Goal: Book appointment/travel/reservation

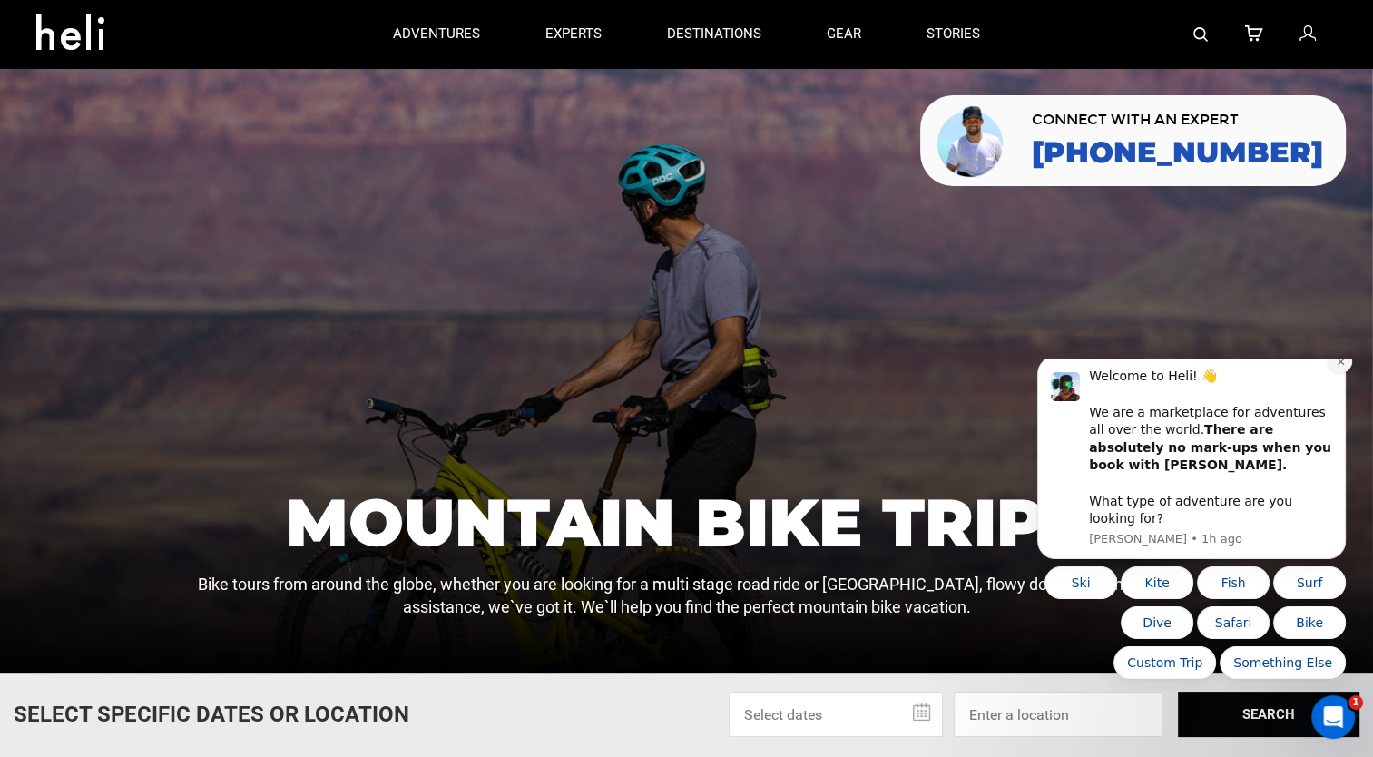
click at [1337, 367] on icon "Dismiss notification" at bounding box center [1341, 362] width 10 height 10
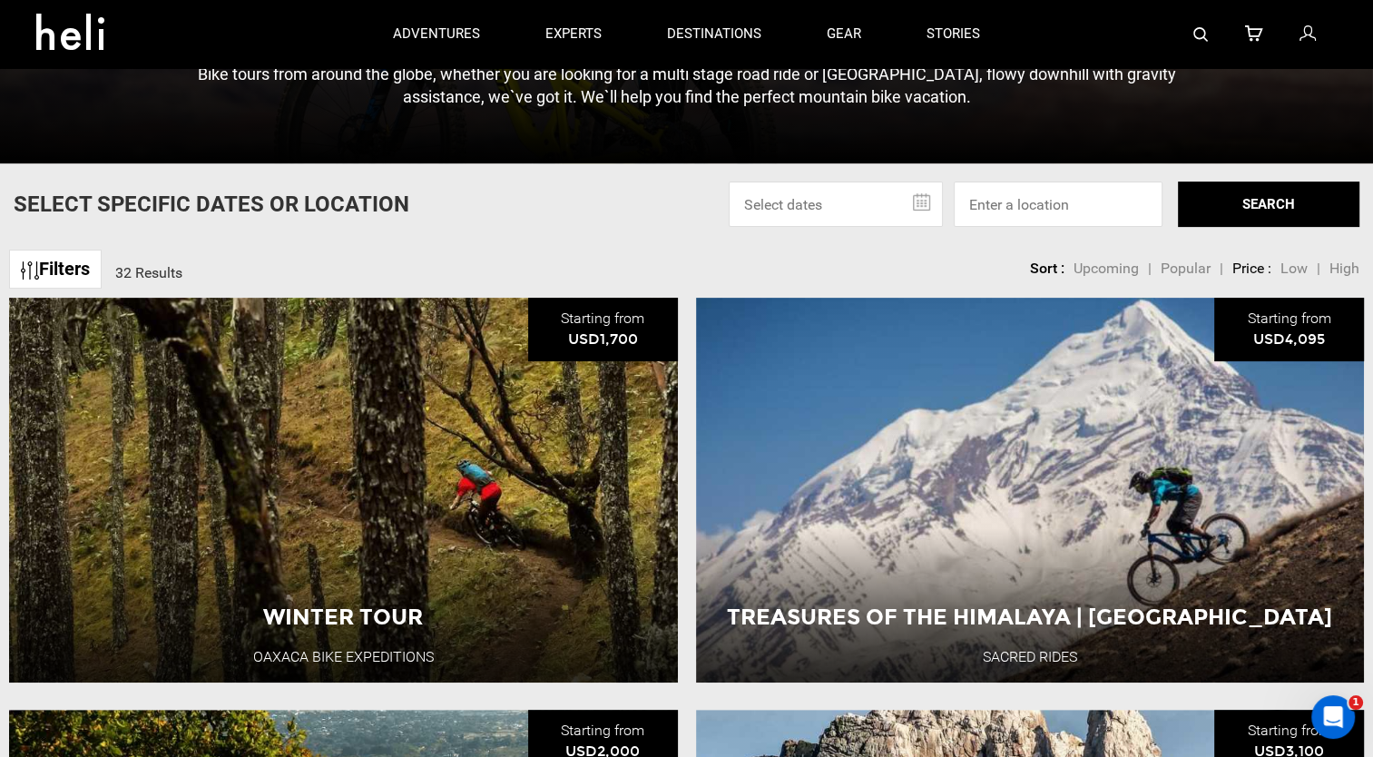
scroll to position [508, 0]
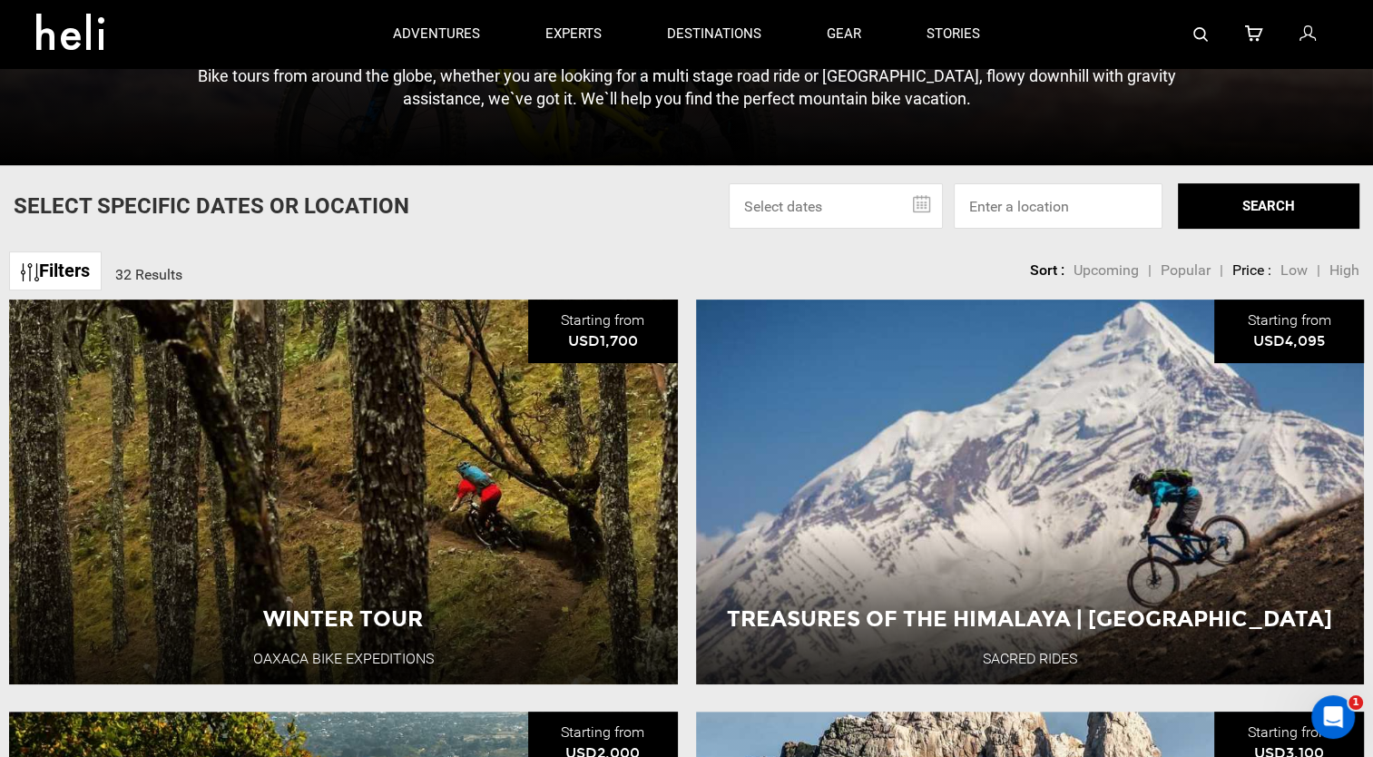
click at [900, 203] on input "text" at bounding box center [836, 205] width 214 height 45
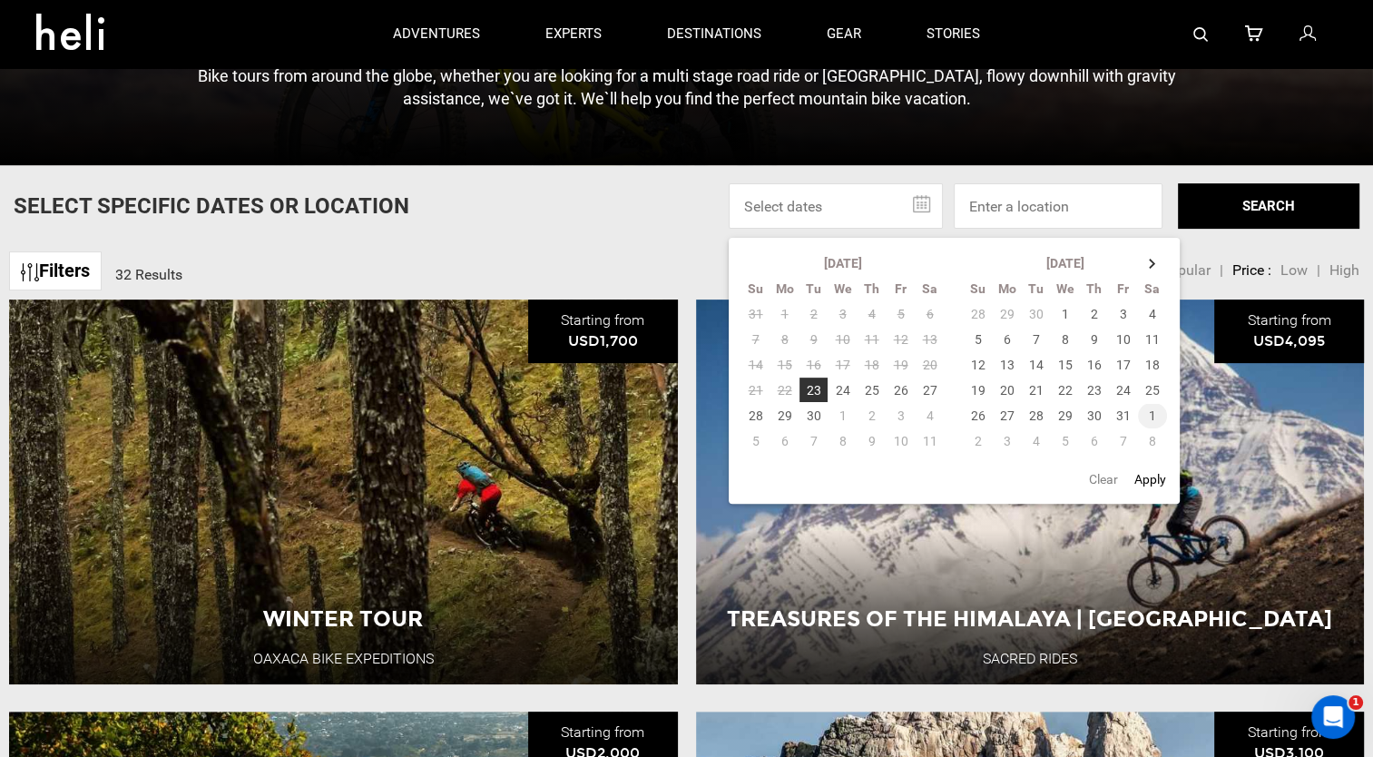
click at [1144, 415] on td "1" at bounding box center [1153, 415] width 30 height 25
click at [935, 341] on td "8" at bounding box center [929, 339] width 29 height 25
click at [1155, 477] on button "Apply" at bounding box center [1150, 479] width 43 height 33
type input "[DATE] - [DATE]"
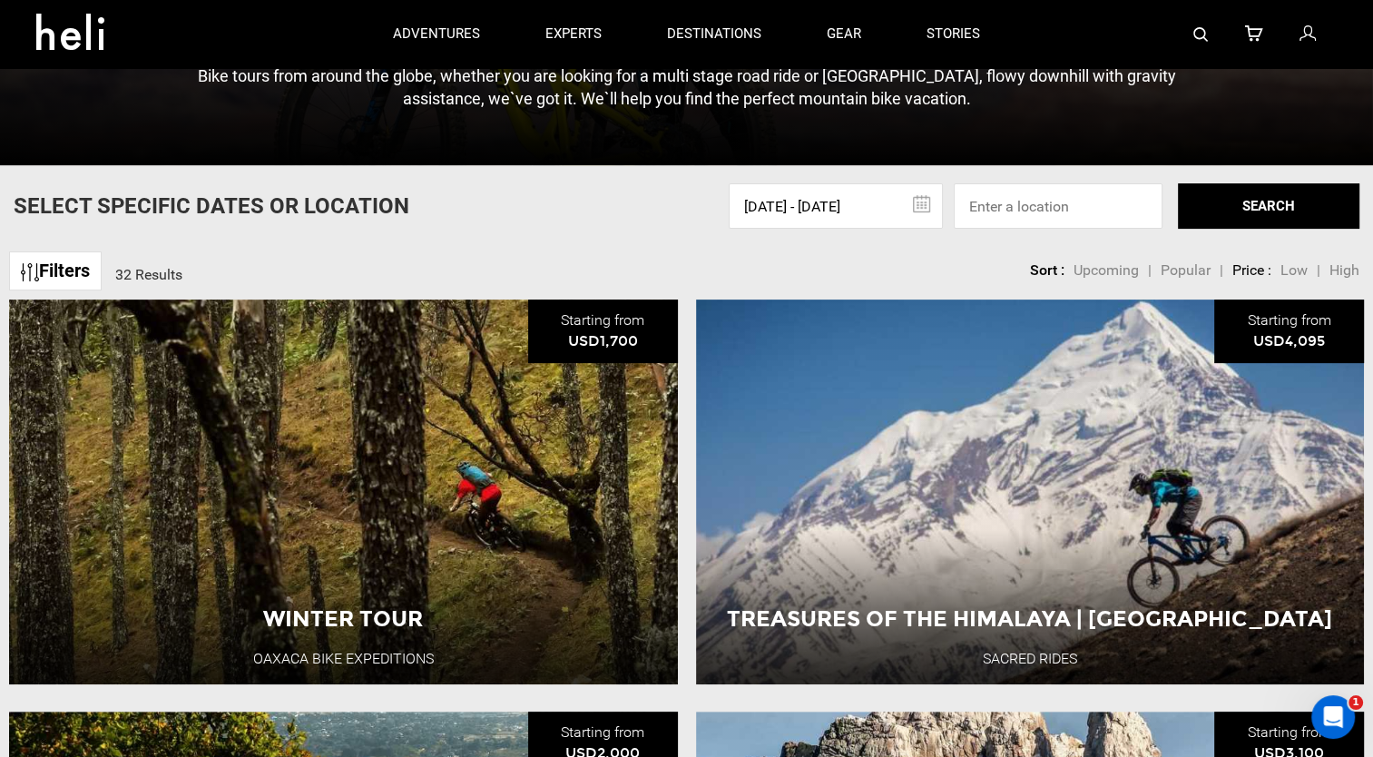
click at [1274, 209] on button "SEARCH" at bounding box center [1268, 205] width 181 height 45
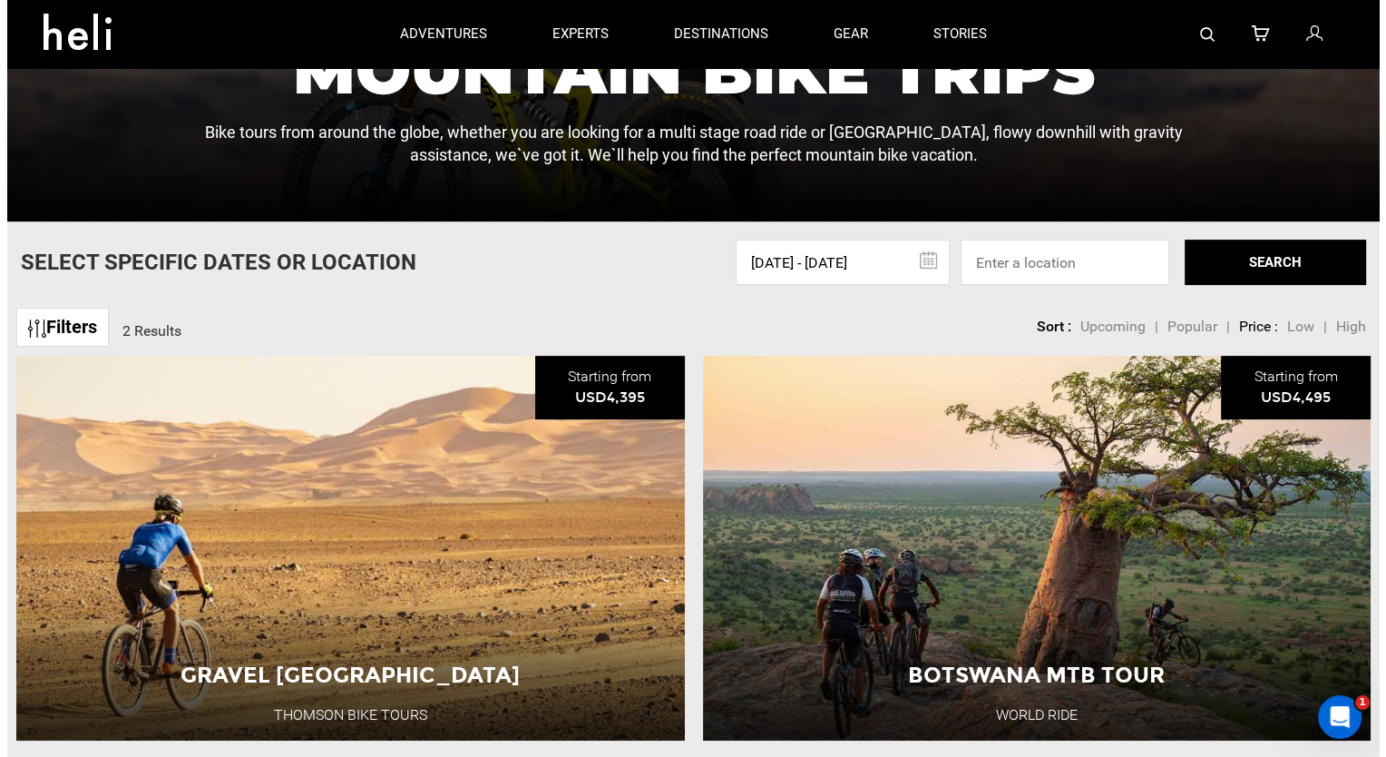
scroll to position [446, 0]
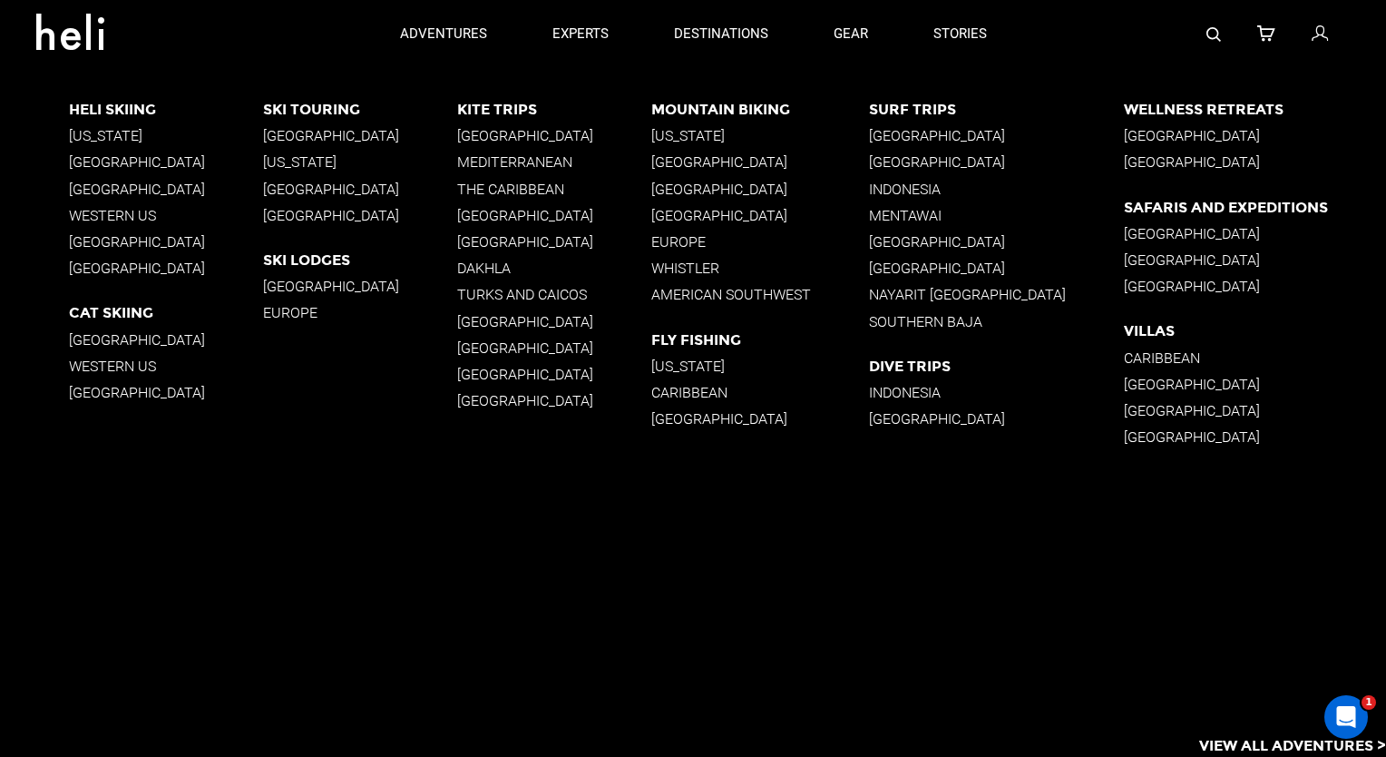
click at [1129, 158] on p "[GEOGRAPHIC_DATA]" at bounding box center [1255, 161] width 262 height 17
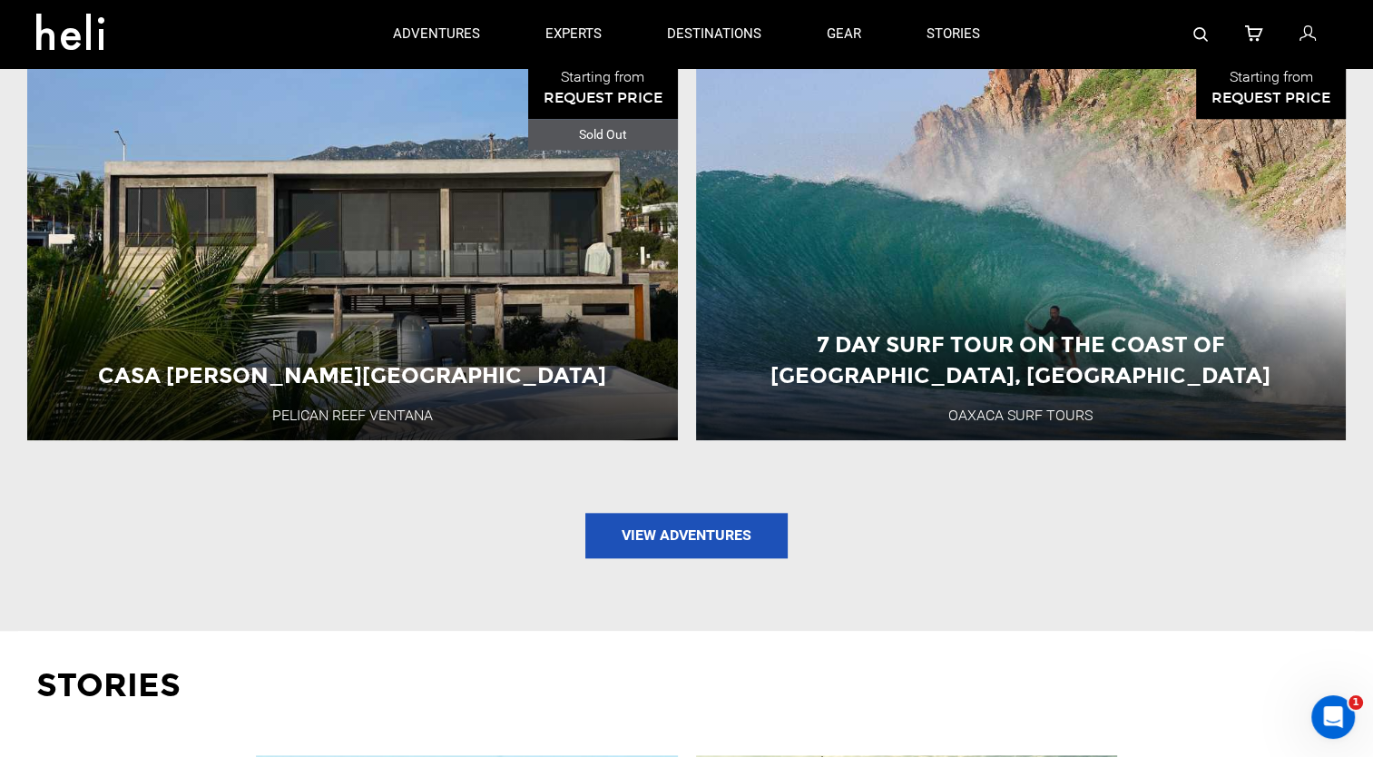
scroll to position [1824, 0]
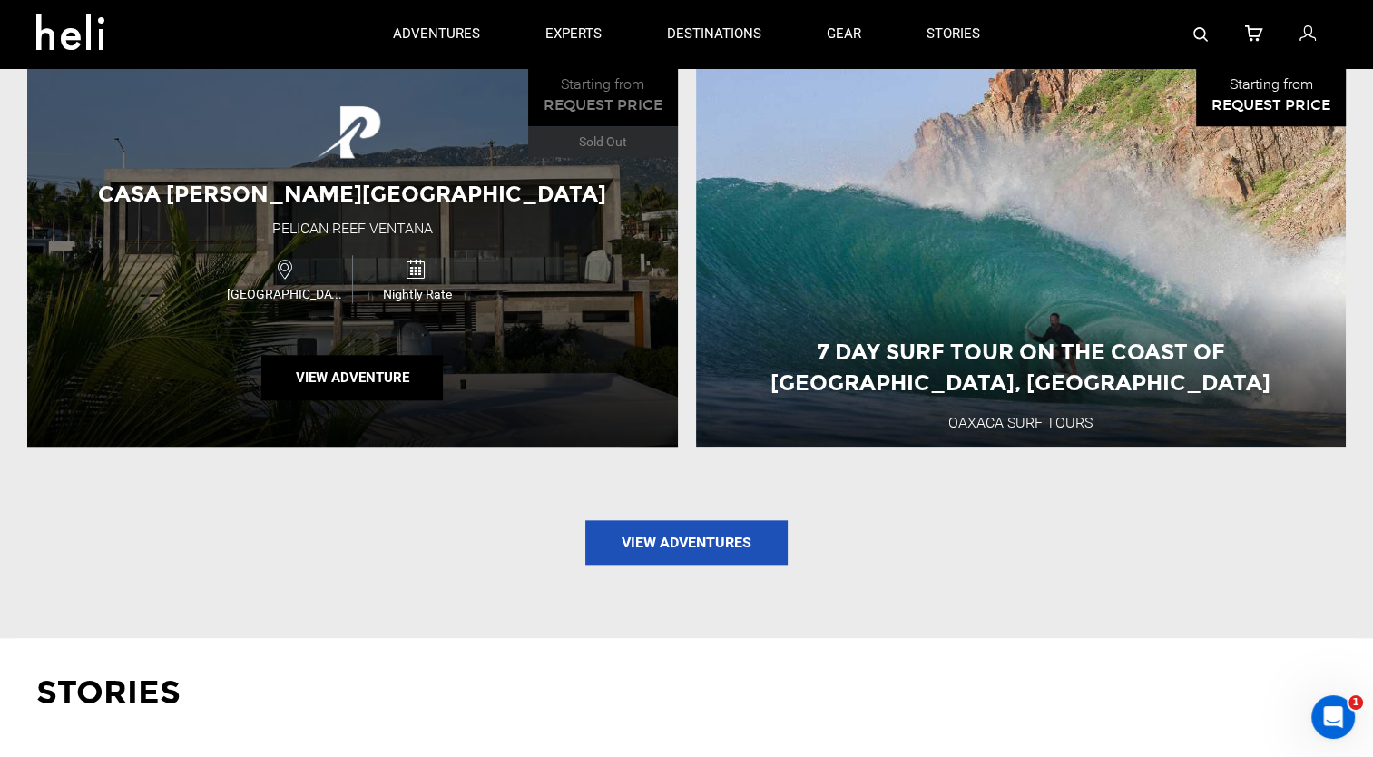
click at [504, 319] on div "Casa [PERSON_NAME] House [GEOGRAPHIC_DATA] Ventana [GEOGRAPHIC_DATA] Nightly Ra…" at bounding box center [352, 256] width 651 height 385
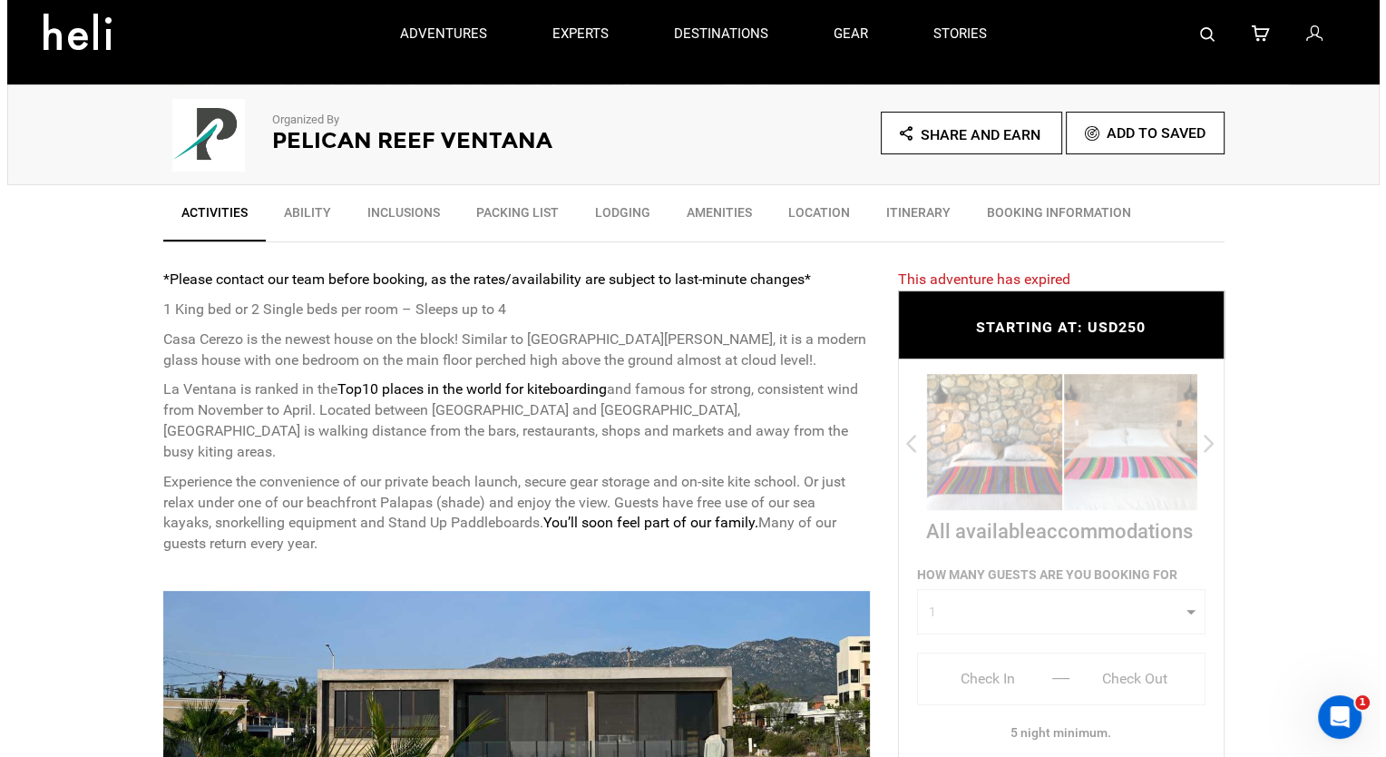
scroll to position [468, 0]
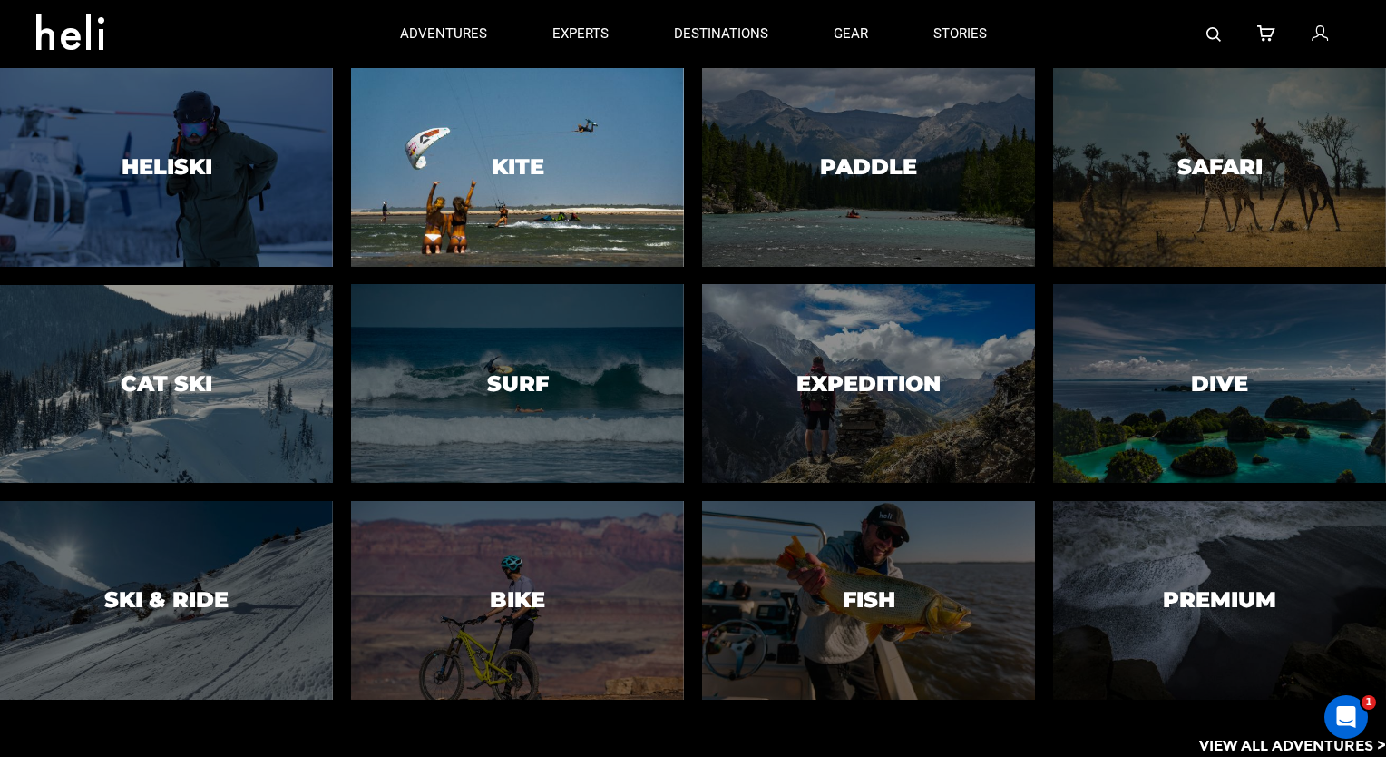
click at [559, 191] on div at bounding box center [517, 167] width 339 height 202
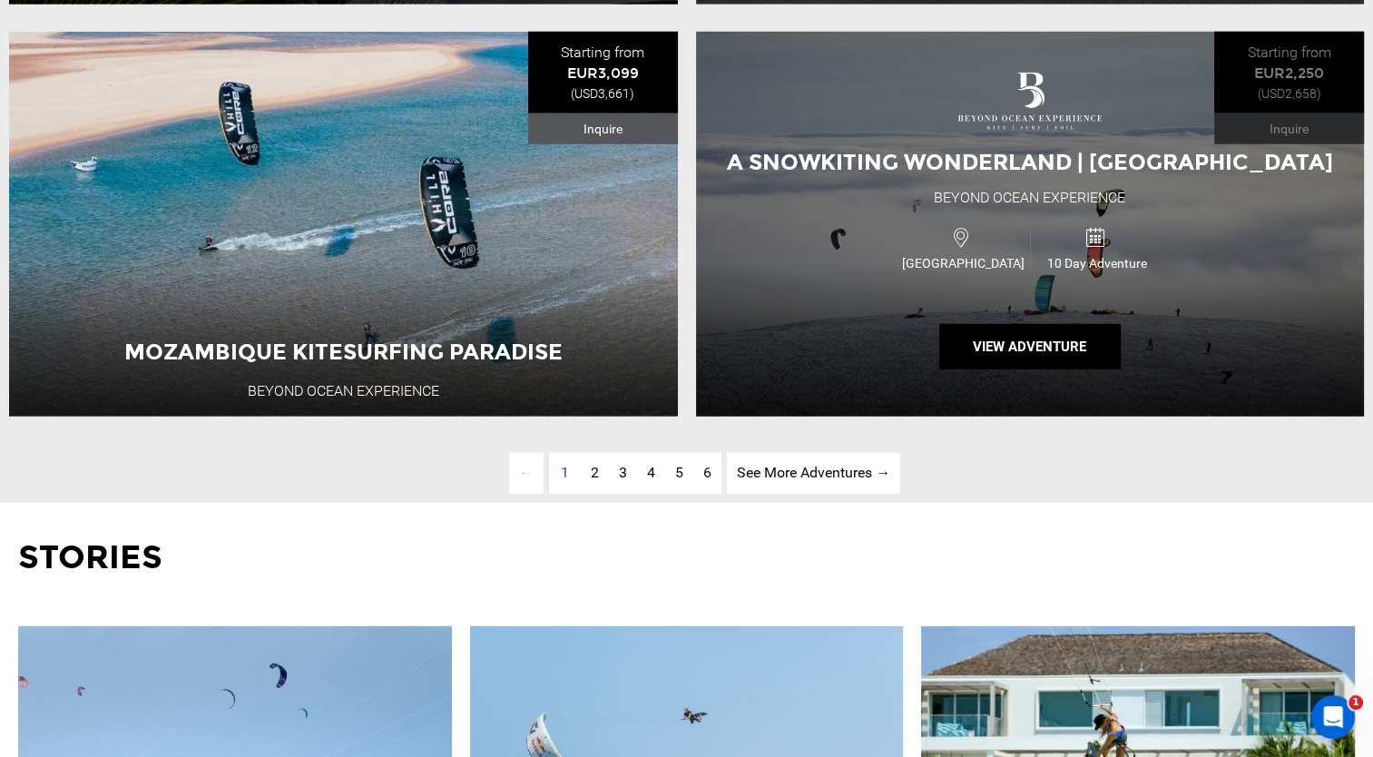
scroll to position [4895, 0]
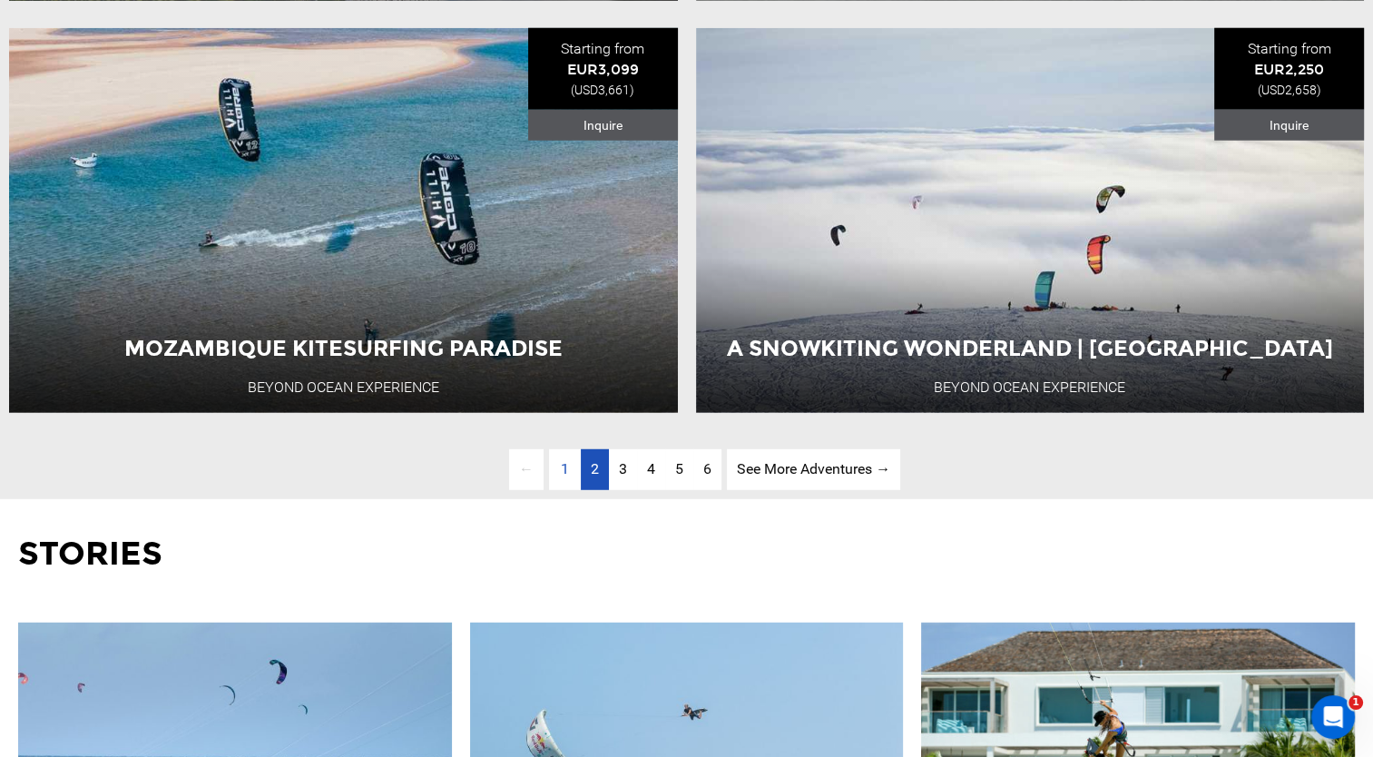
click at [591, 477] on span "2" at bounding box center [595, 468] width 8 height 17
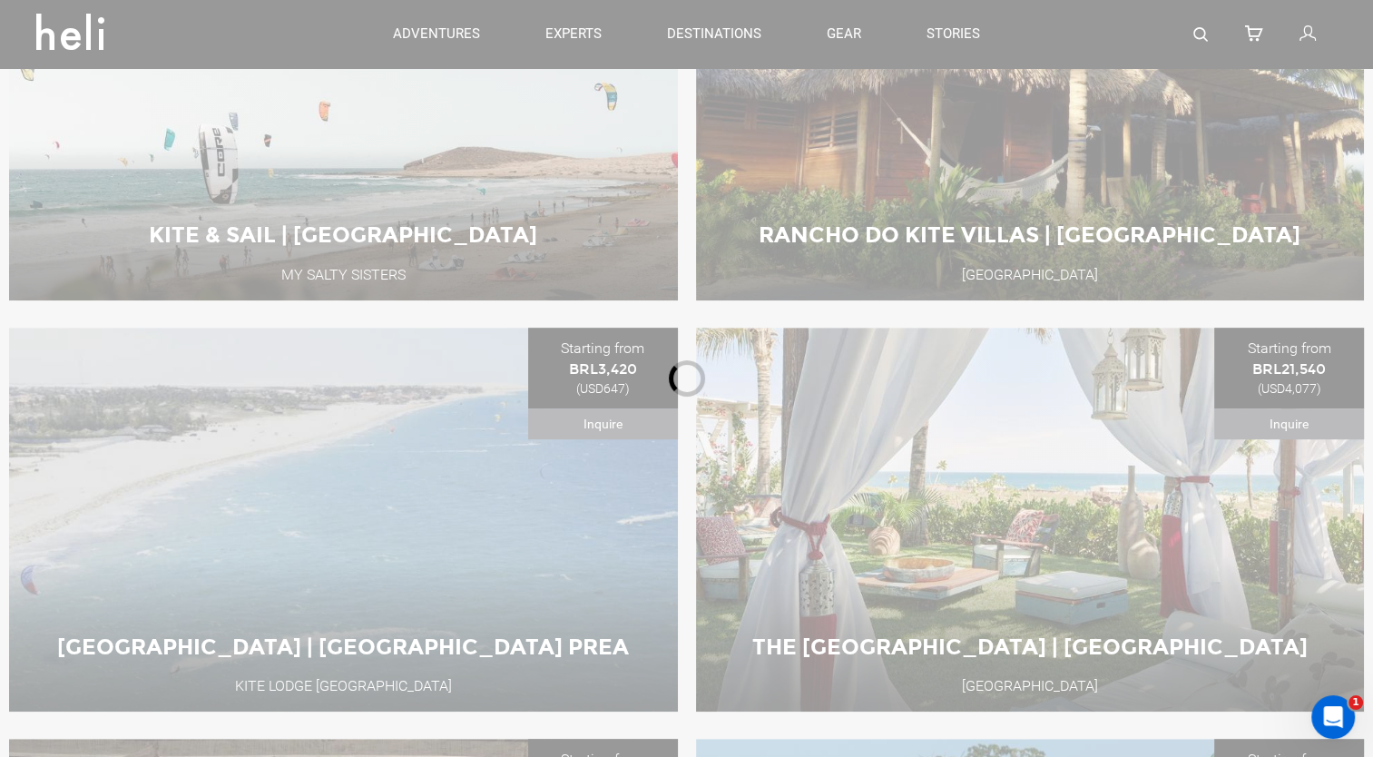
scroll to position [721, 0]
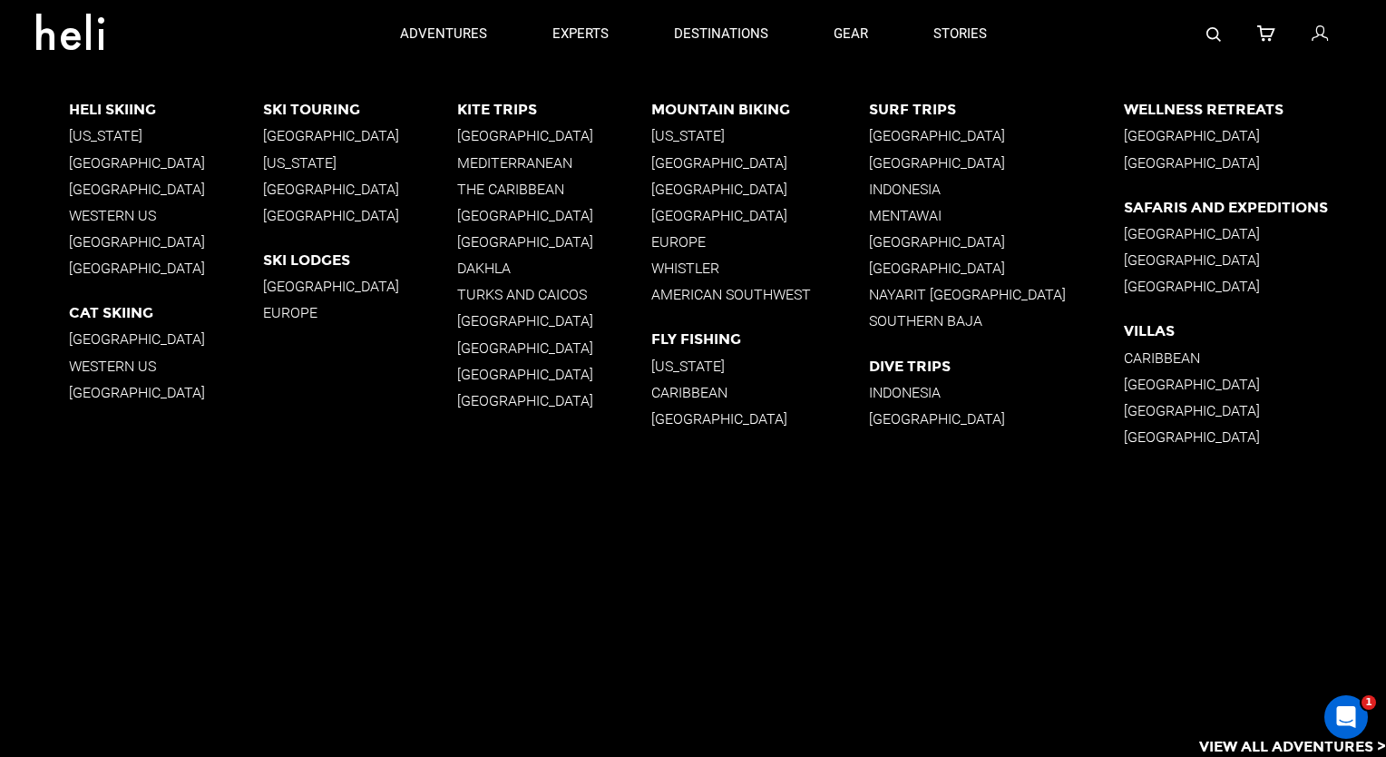
click at [504, 133] on p "[GEOGRAPHIC_DATA]" at bounding box center [554, 135] width 194 height 17
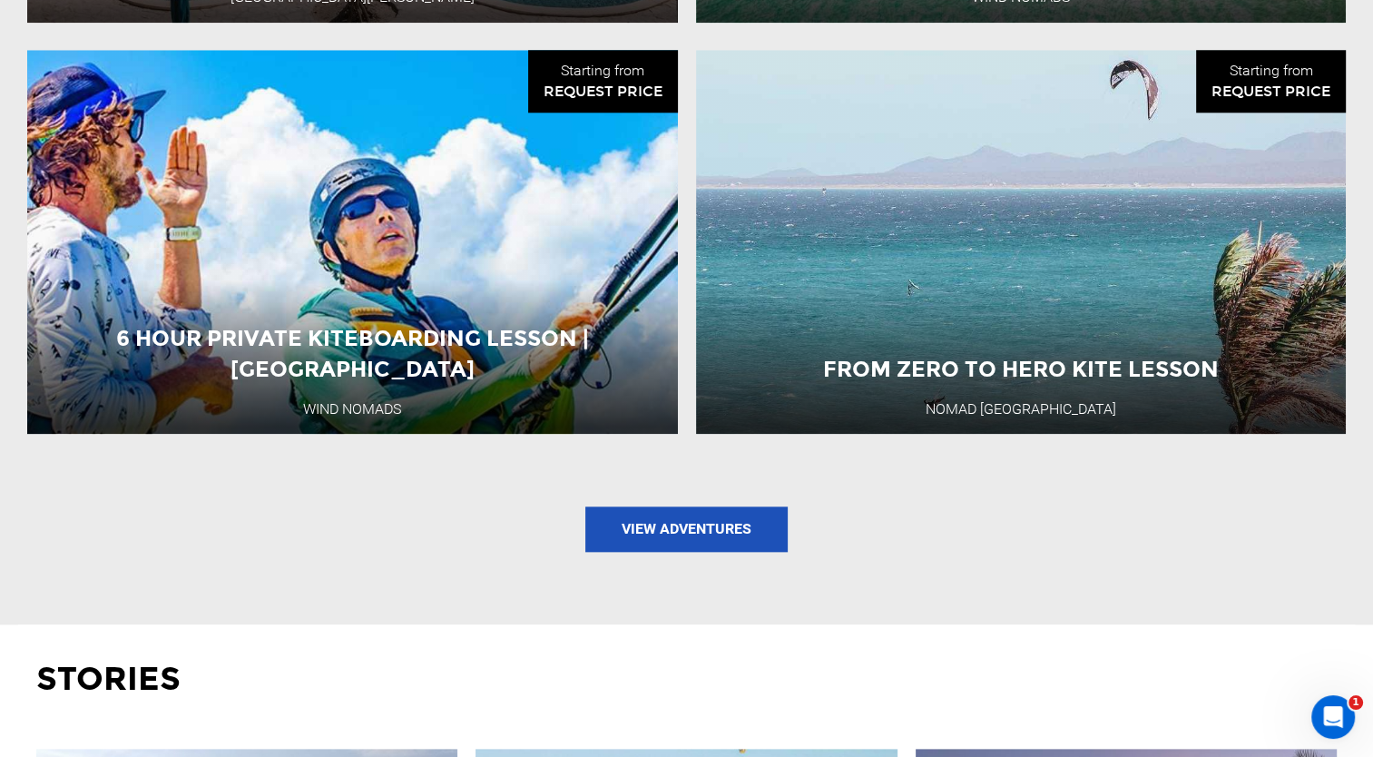
scroll to position [1829, 0]
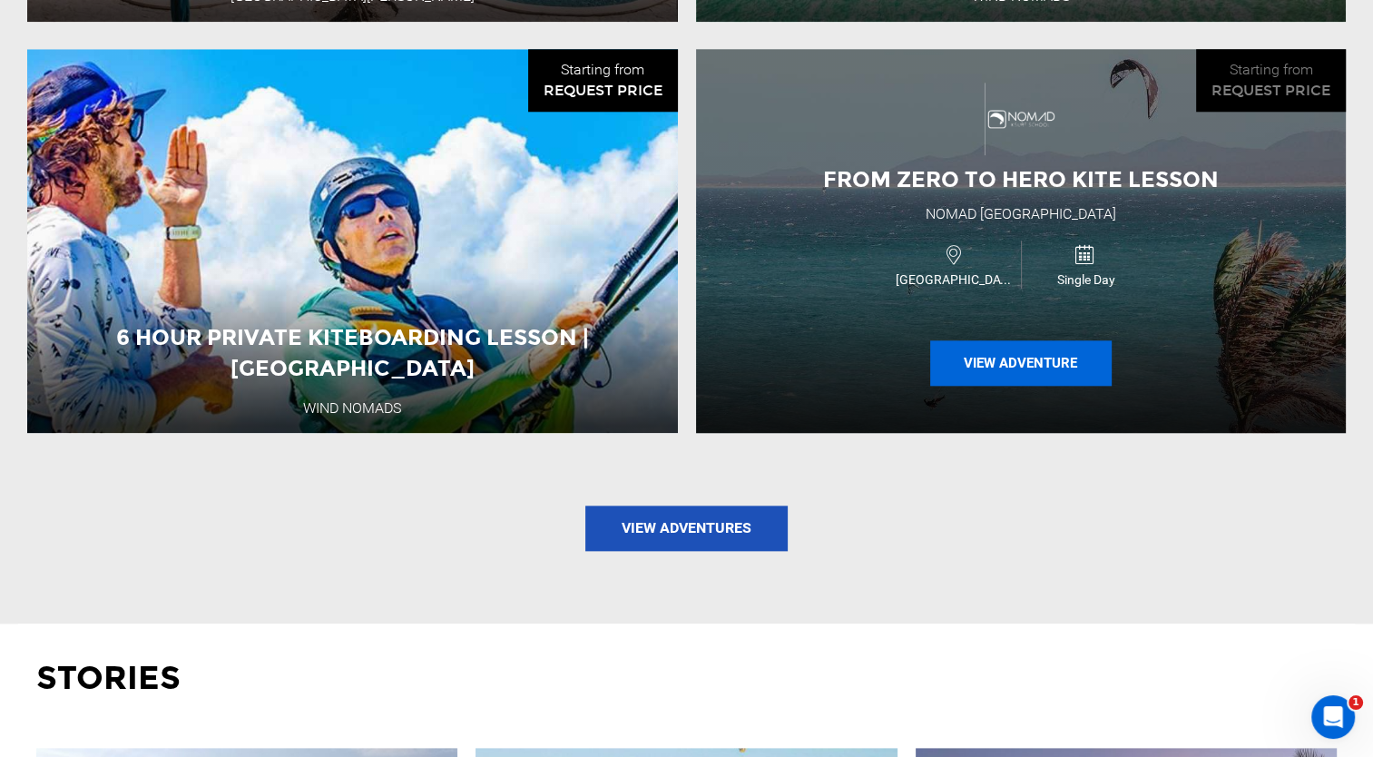
click at [1044, 348] on button "View Adventure" at bounding box center [1020, 362] width 181 height 45
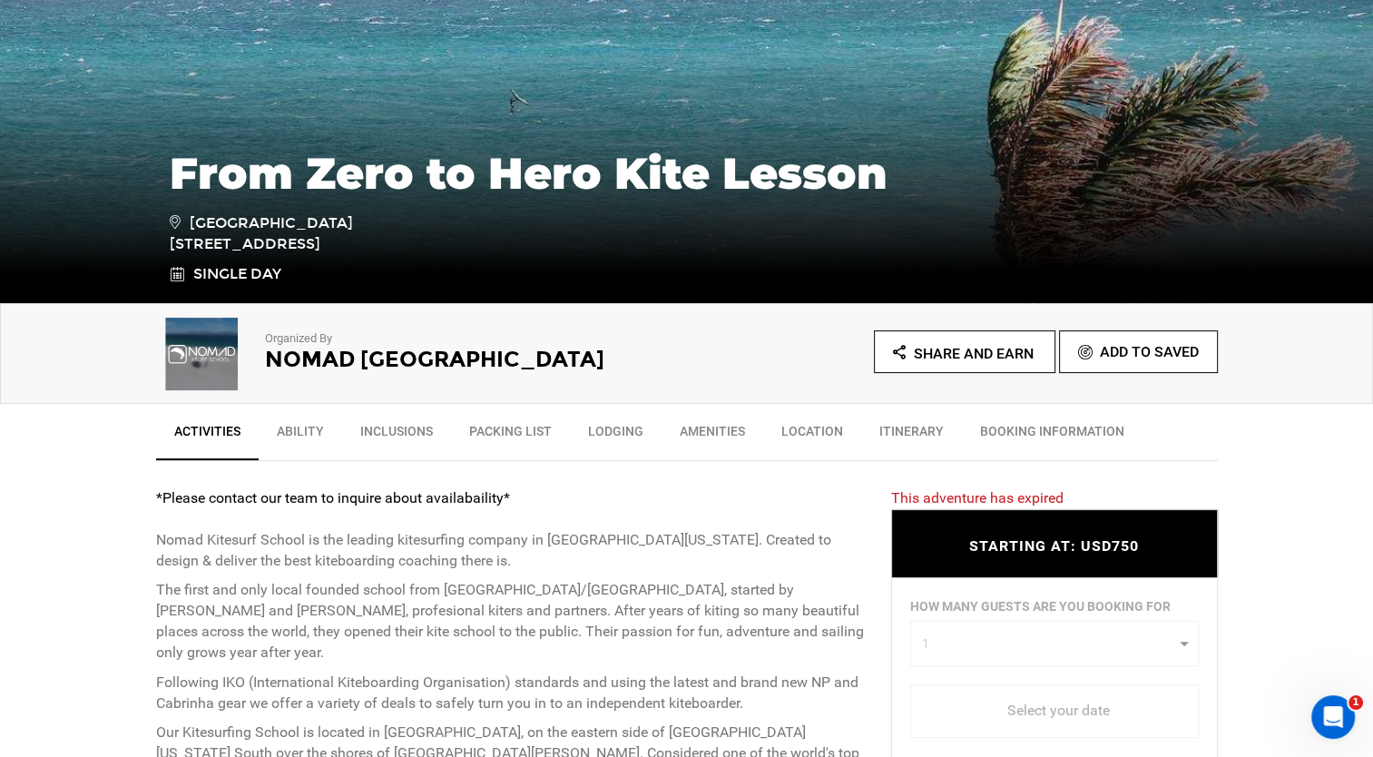
scroll to position [430, 0]
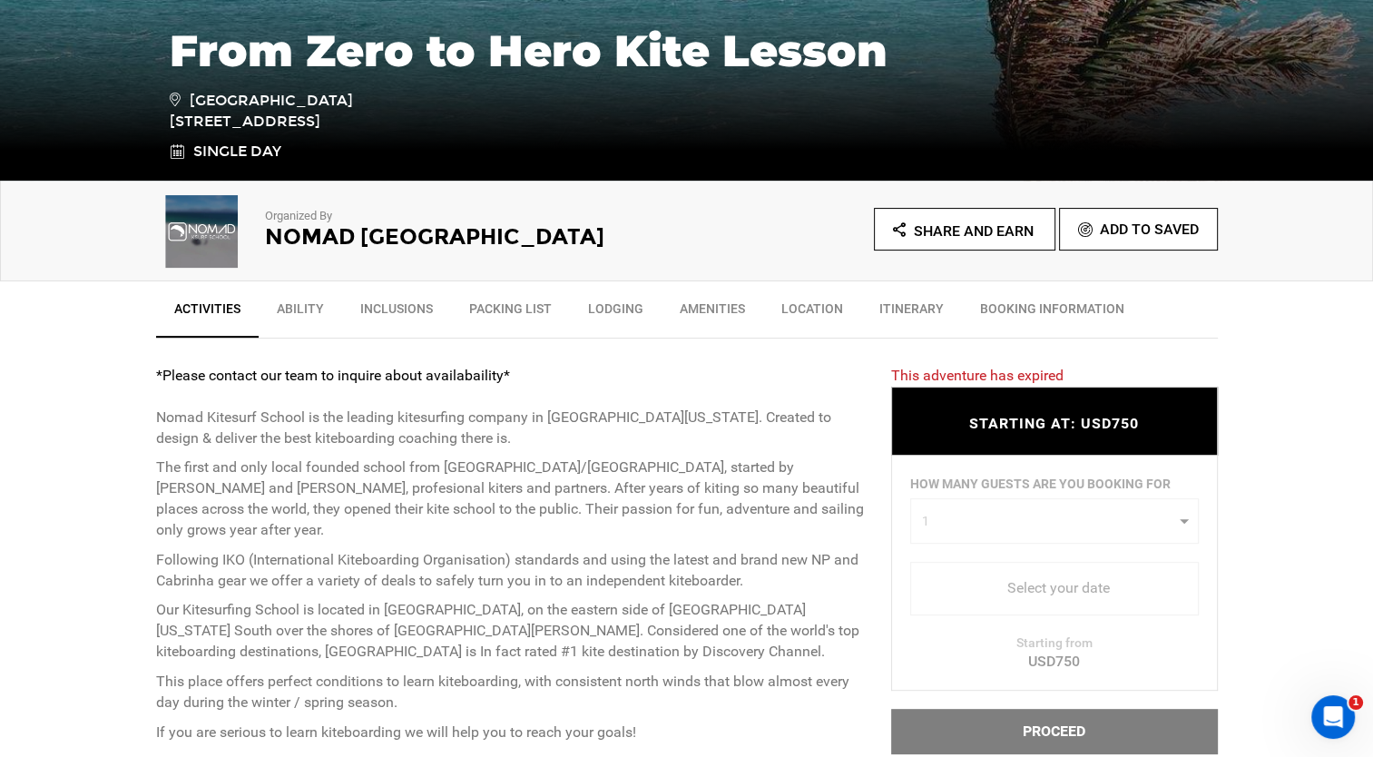
click at [1123, 530] on div "HOW MANY GUESTS ARE YOU BOOKING FOR 1 0 1 2 0 1 2 Select your date You must boo…" at bounding box center [1054, 572] width 327 height 235
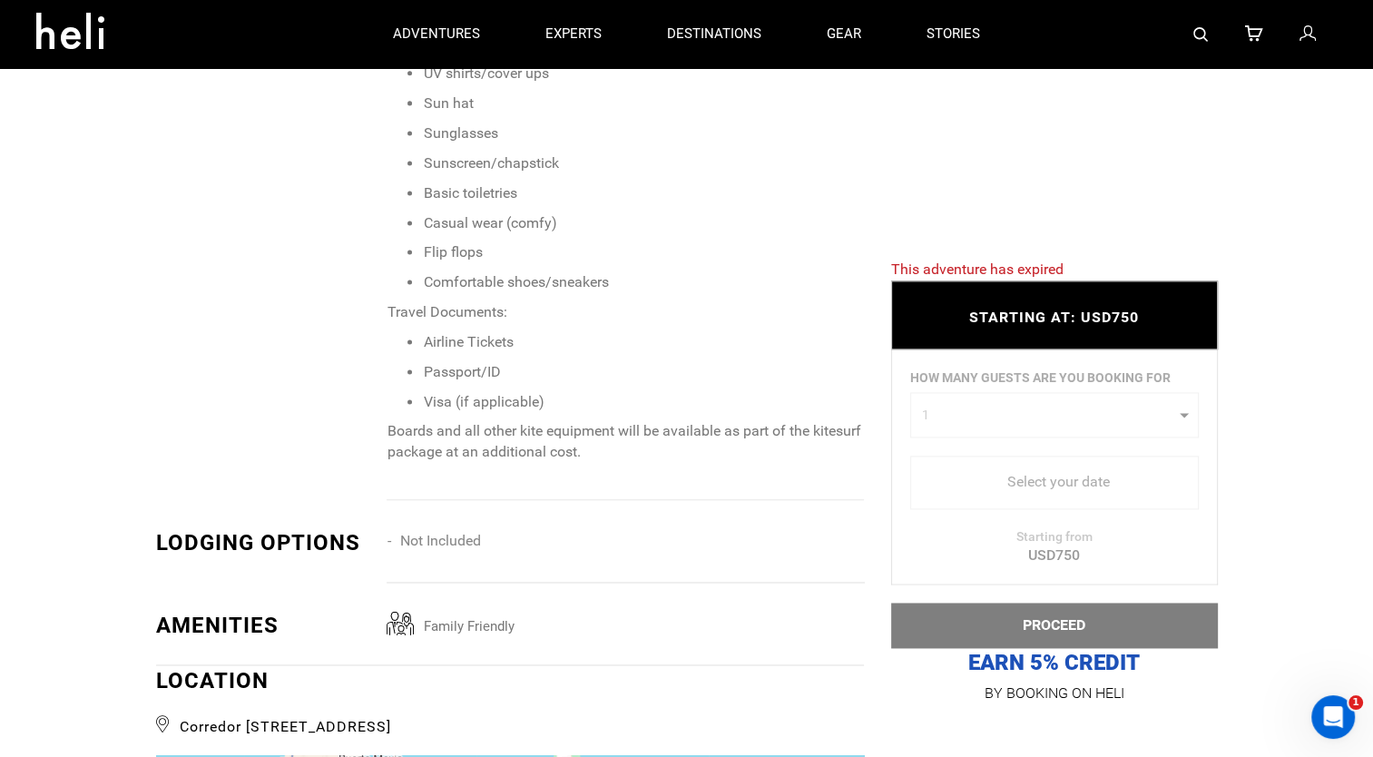
scroll to position [1912, 0]
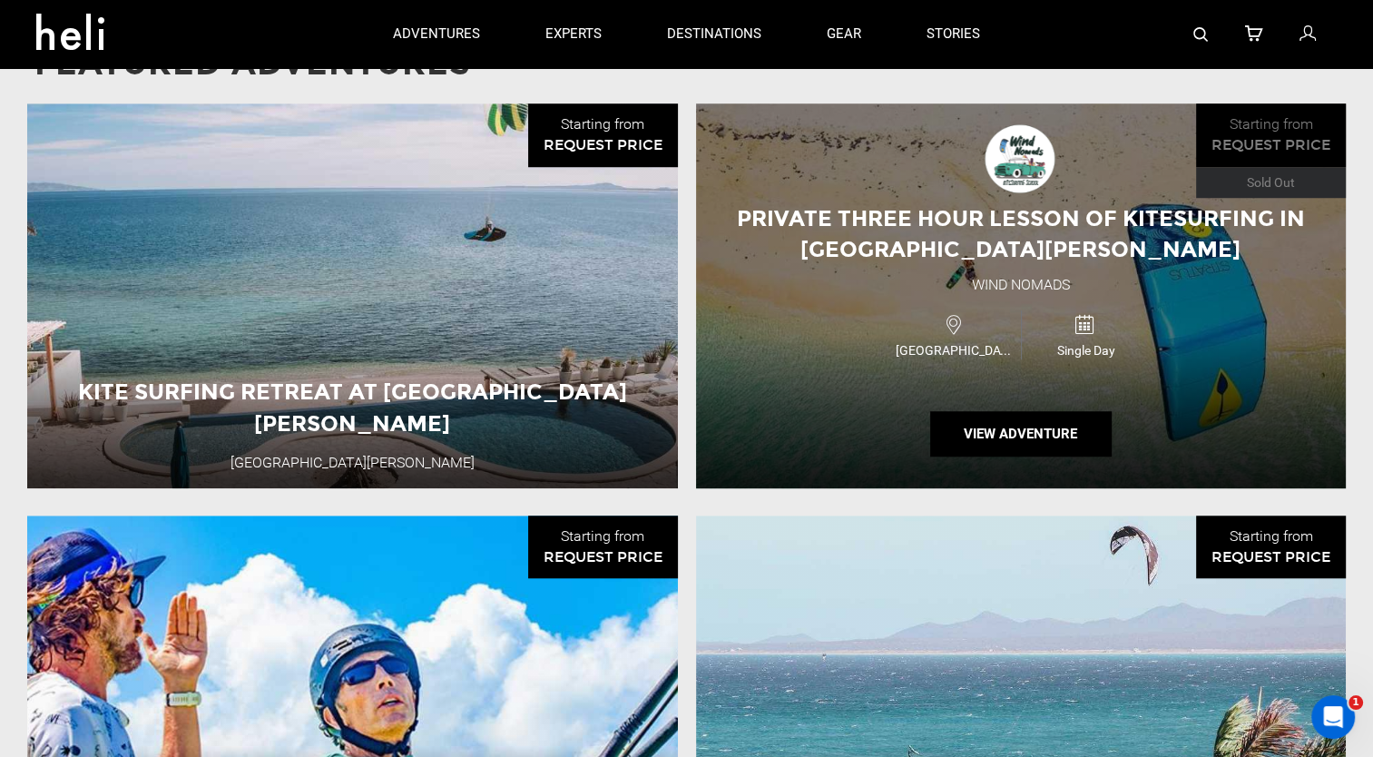
scroll to position [1361, 0]
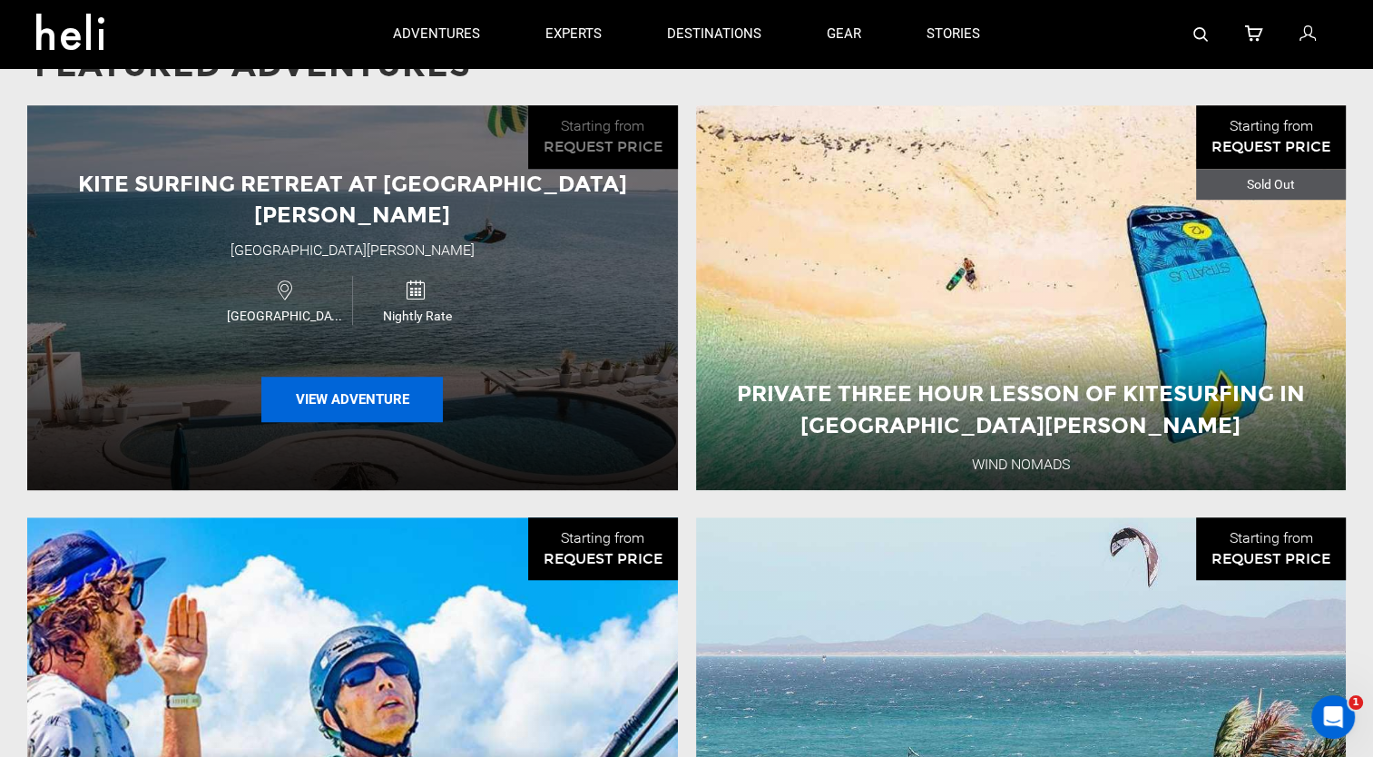
click at [350, 377] on button "View Adventure" at bounding box center [351, 399] width 181 height 45
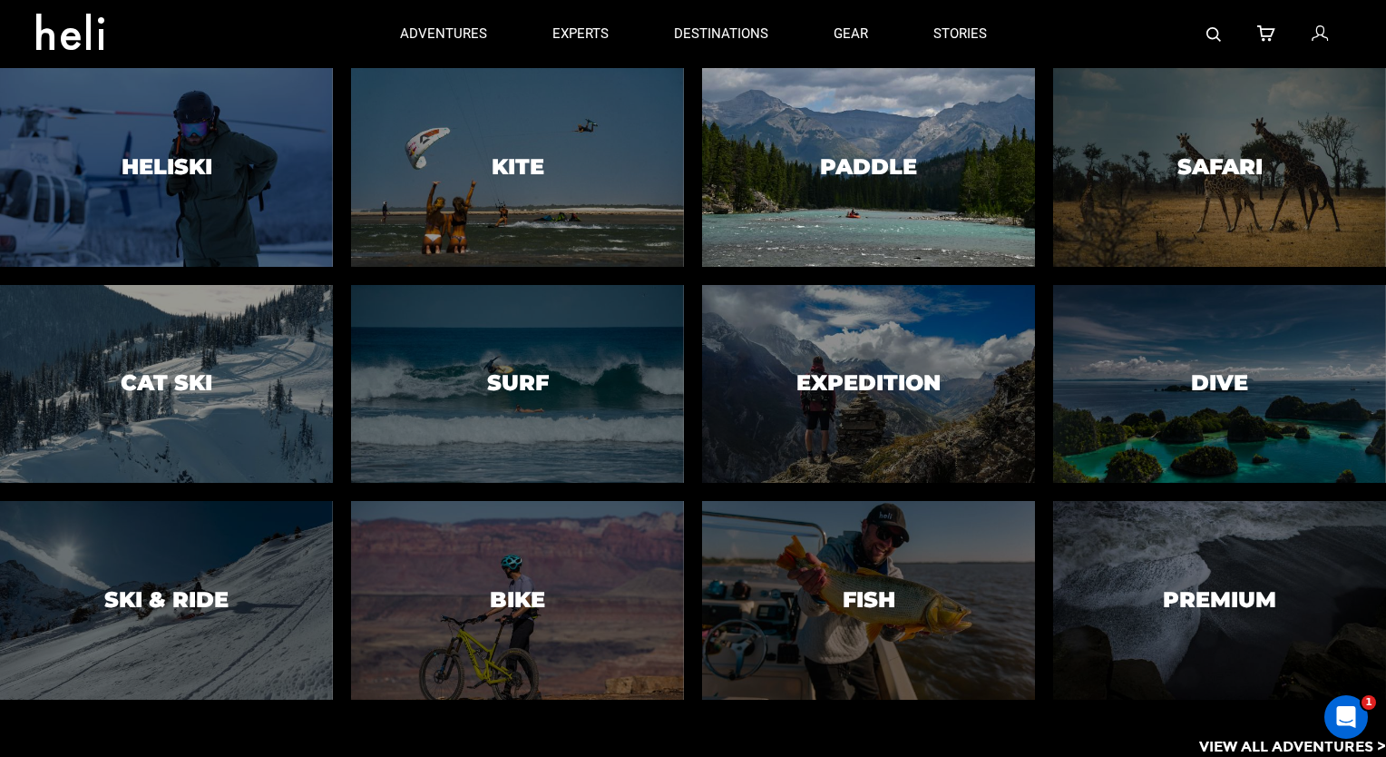
click at [812, 220] on div at bounding box center [868, 167] width 339 height 202
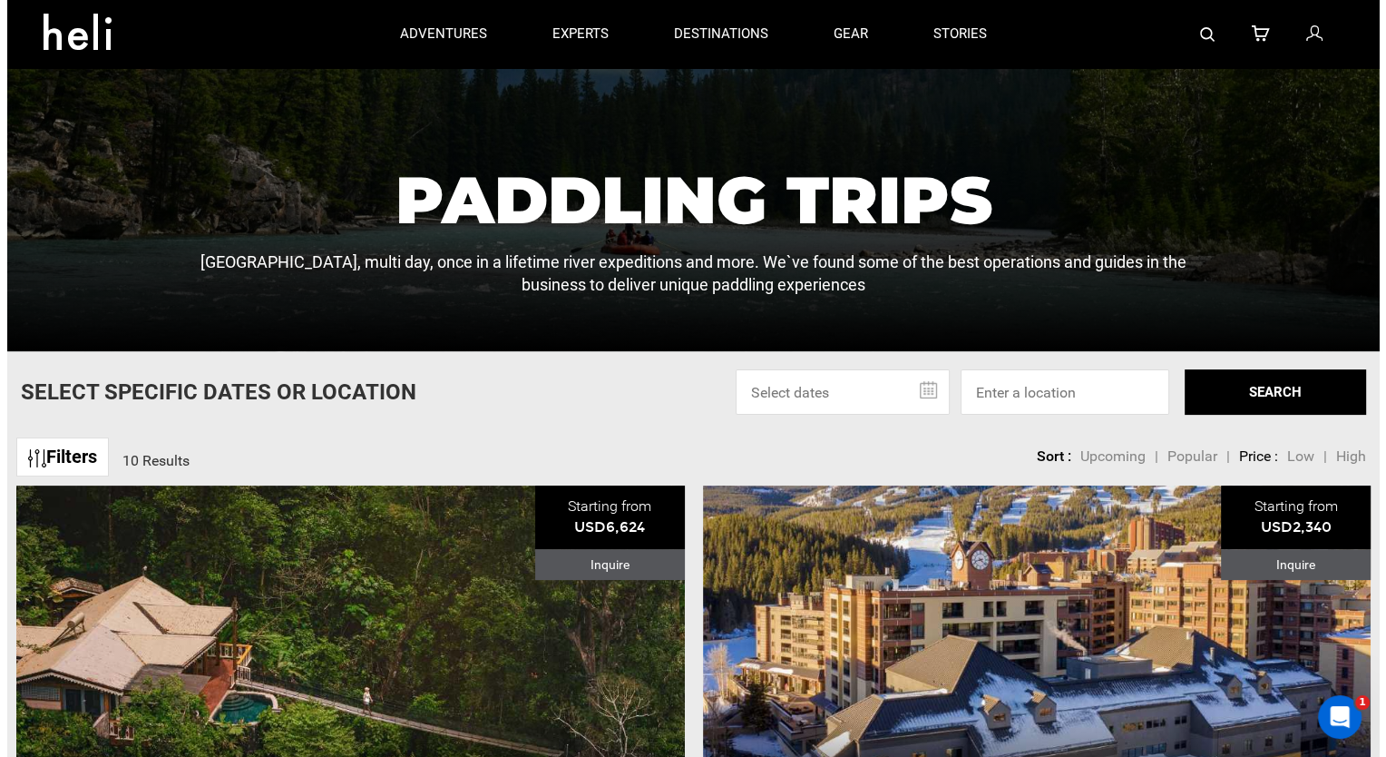
scroll to position [312, 0]
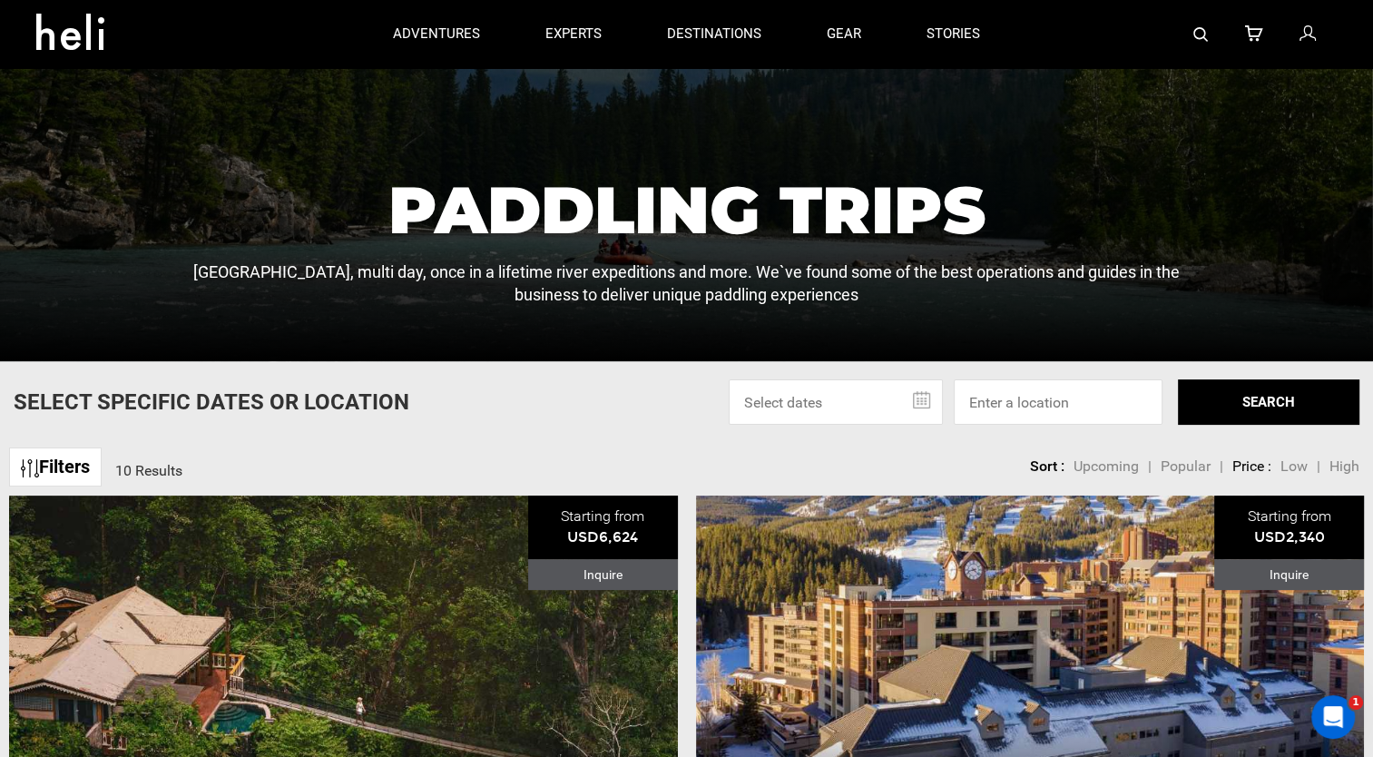
click at [907, 393] on input "text" at bounding box center [836, 401] width 214 height 45
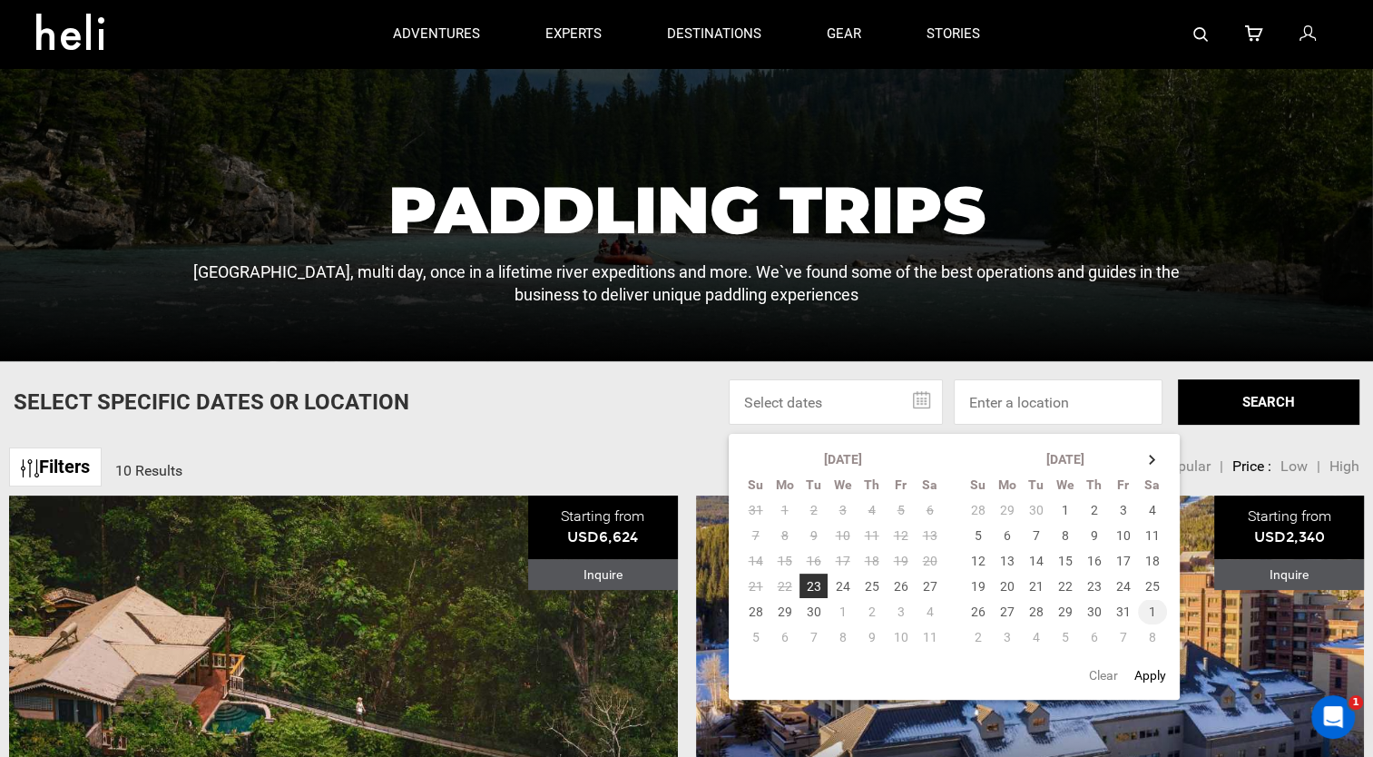
click at [1139, 611] on td "1" at bounding box center [1153, 611] width 30 height 25
click at [929, 536] on td "8" at bounding box center [929, 535] width 29 height 25
click at [1150, 672] on button "Apply" at bounding box center [1150, 675] width 43 height 33
type input "[DATE] - [DATE]"
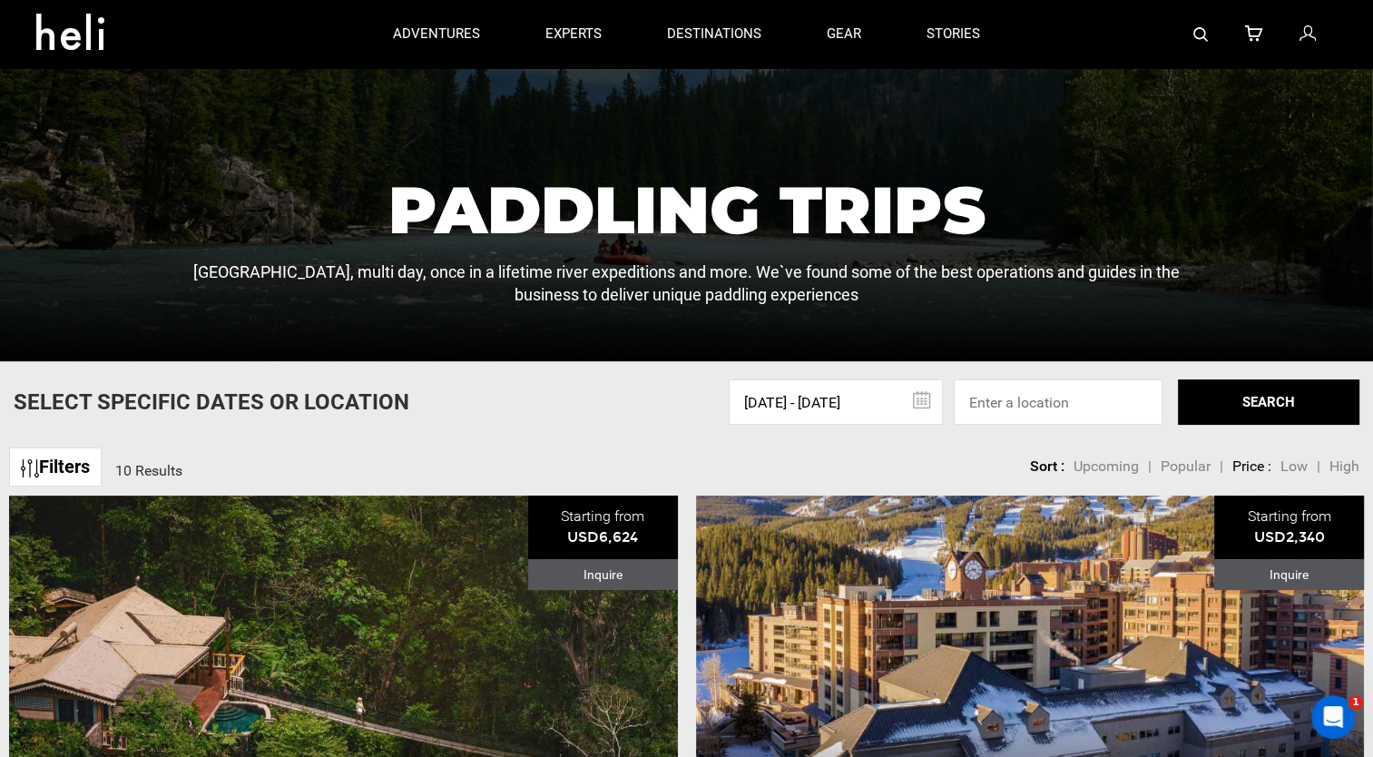
click at [1270, 404] on button "SEARCH" at bounding box center [1268, 401] width 181 height 45
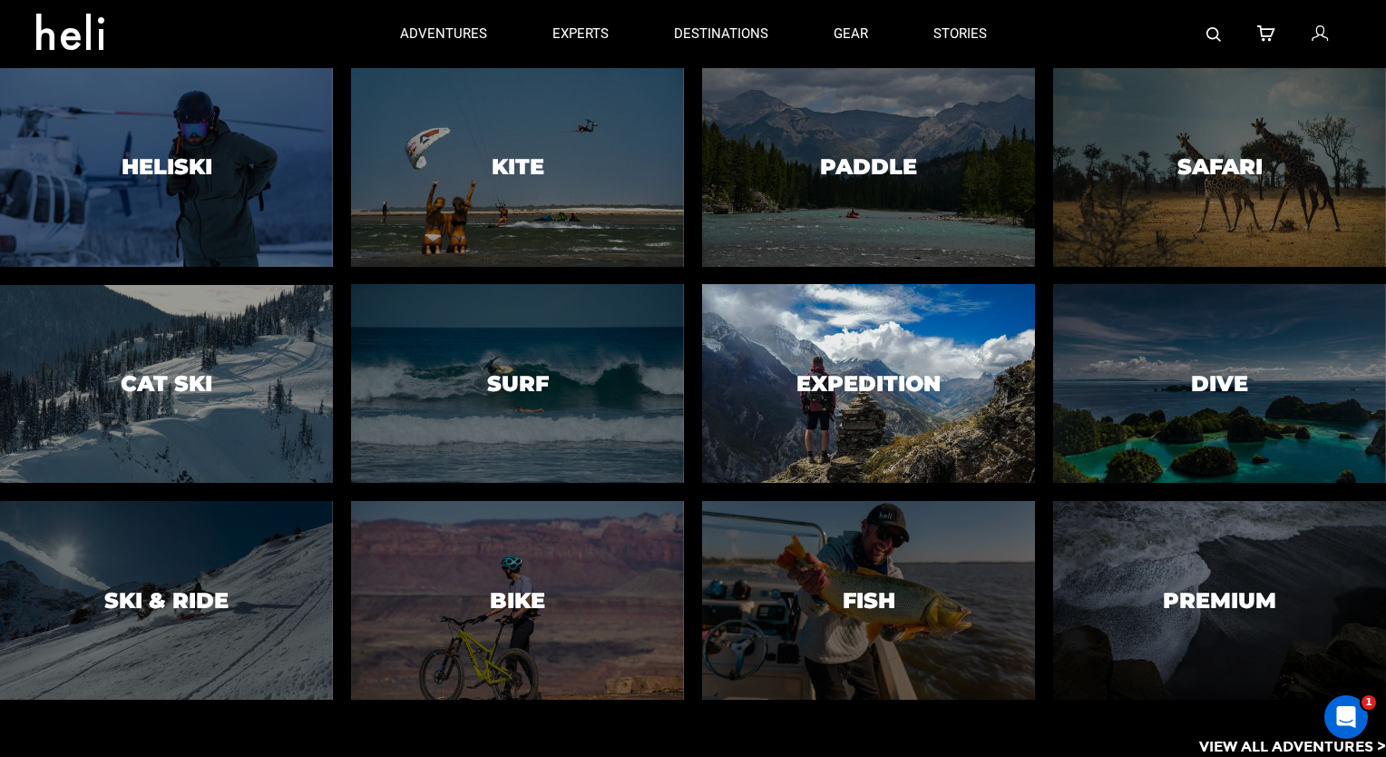
click at [820, 358] on div at bounding box center [868, 384] width 339 height 202
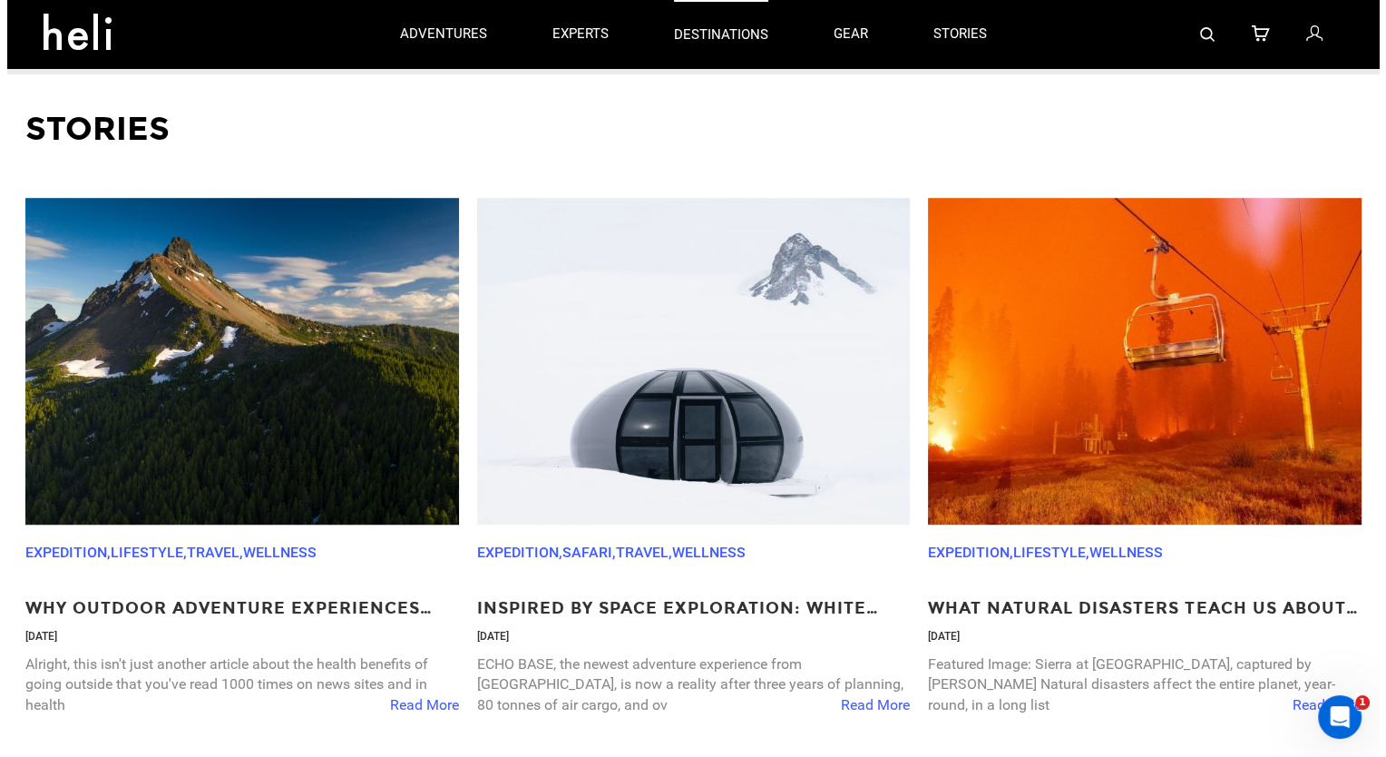
scroll to position [1135, 0]
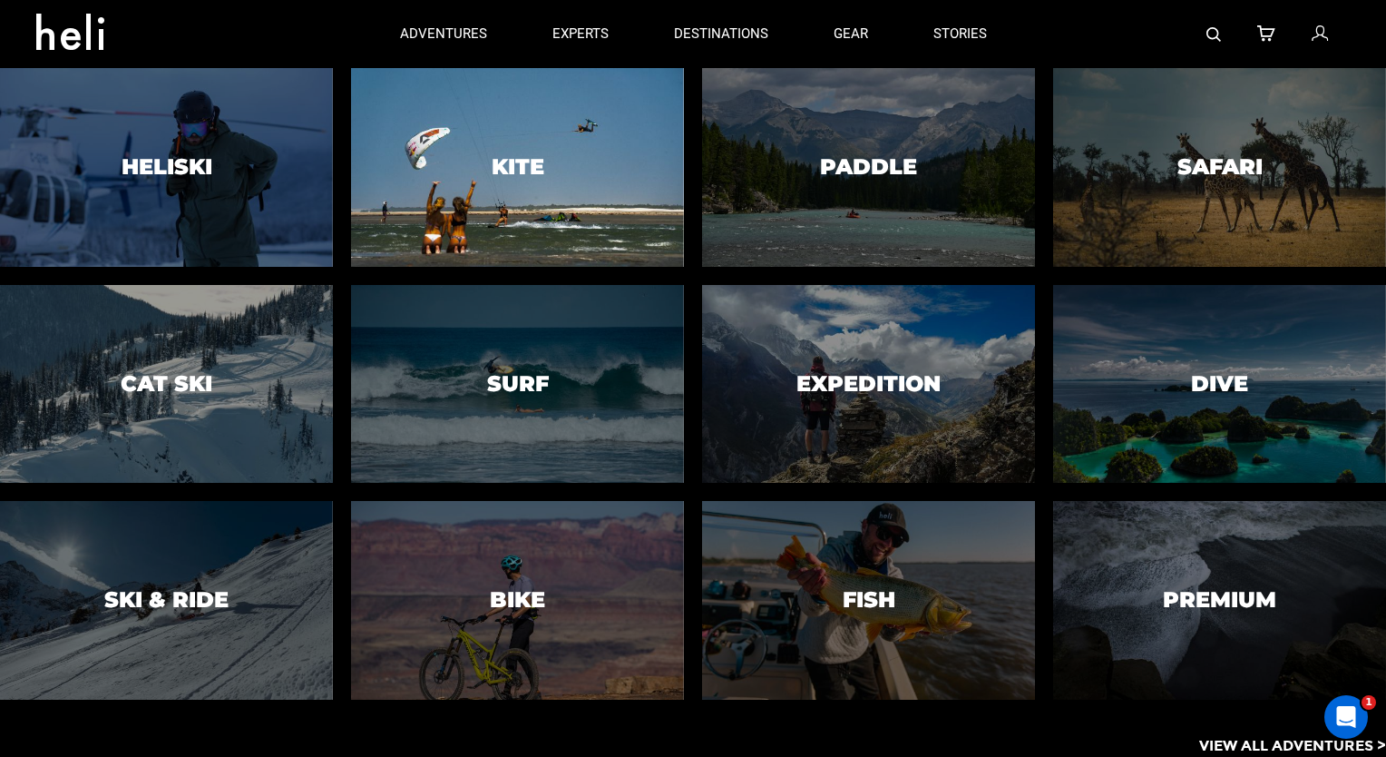
click at [482, 180] on div at bounding box center [517, 167] width 339 height 202
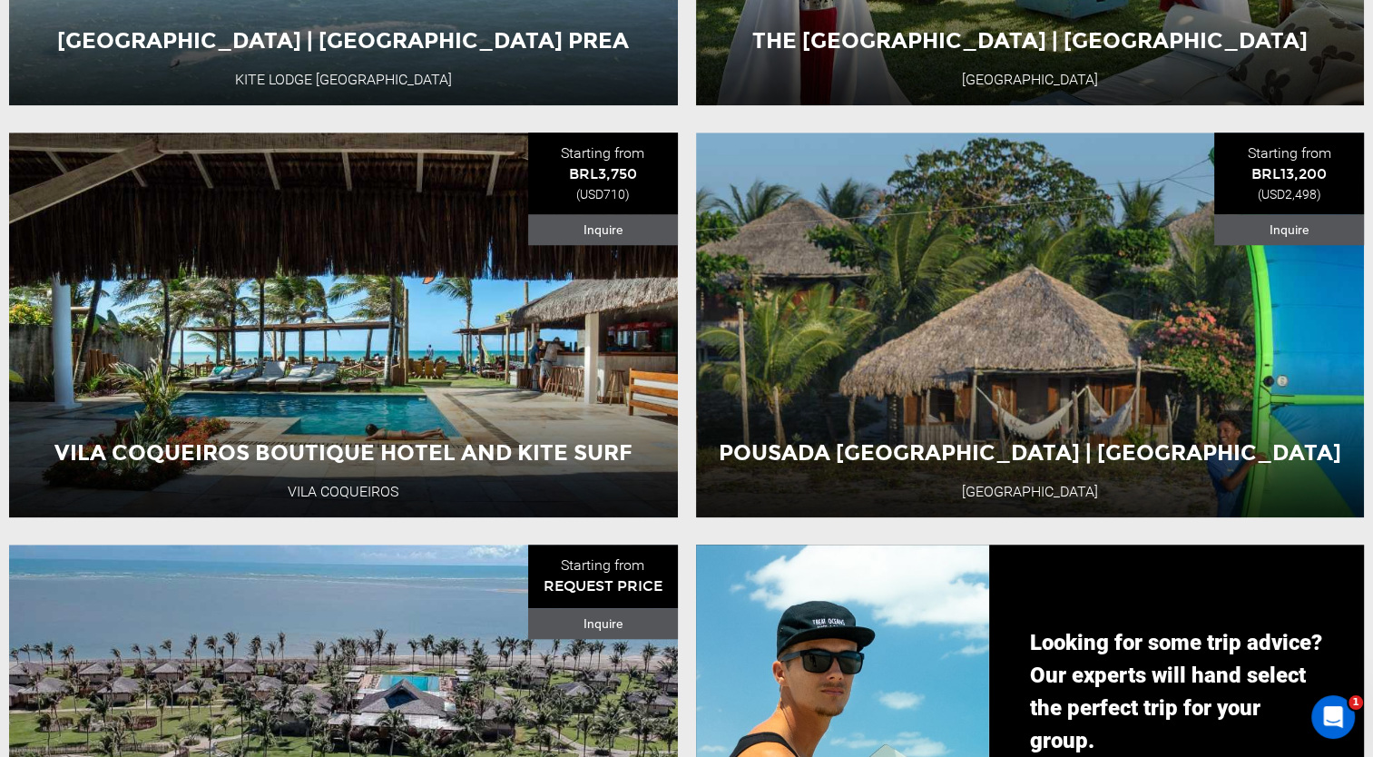
scroll to position [1499, 0]
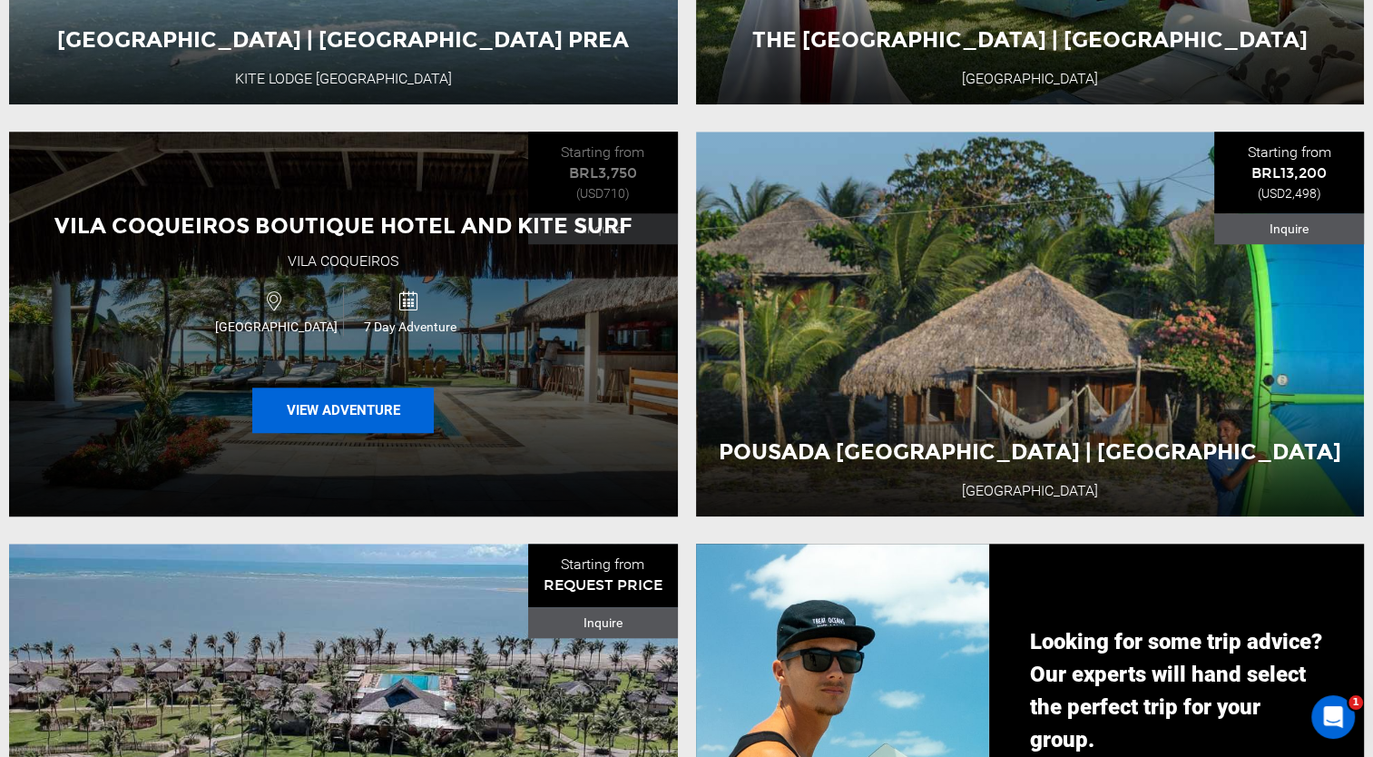
click at [338, 404] on button "View Adventure" at bounding box center [342, 409] width 181 height 45
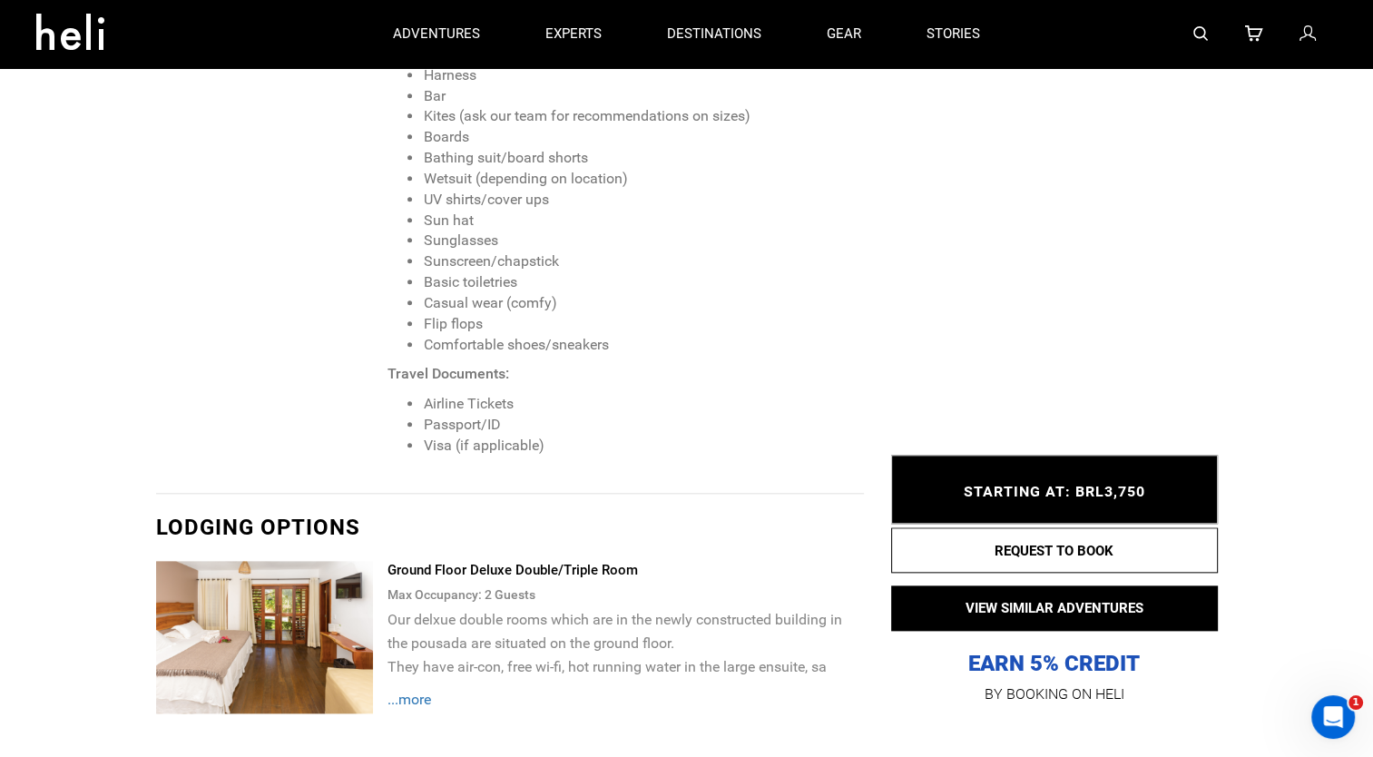
scroll to position [1684, 0]
